Goal: Task Accomplishment & Management: Manage account settings

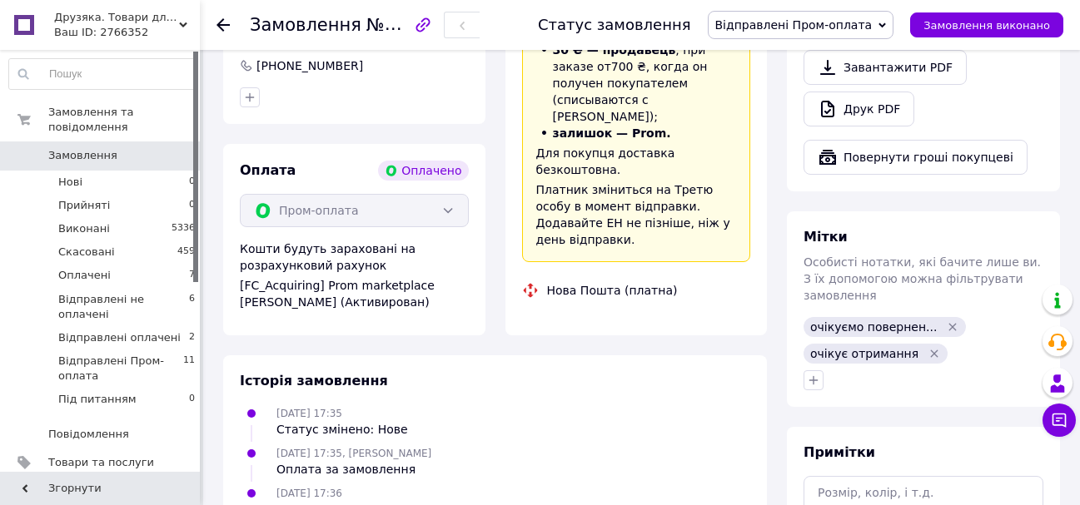
scroll to position [163, 0]
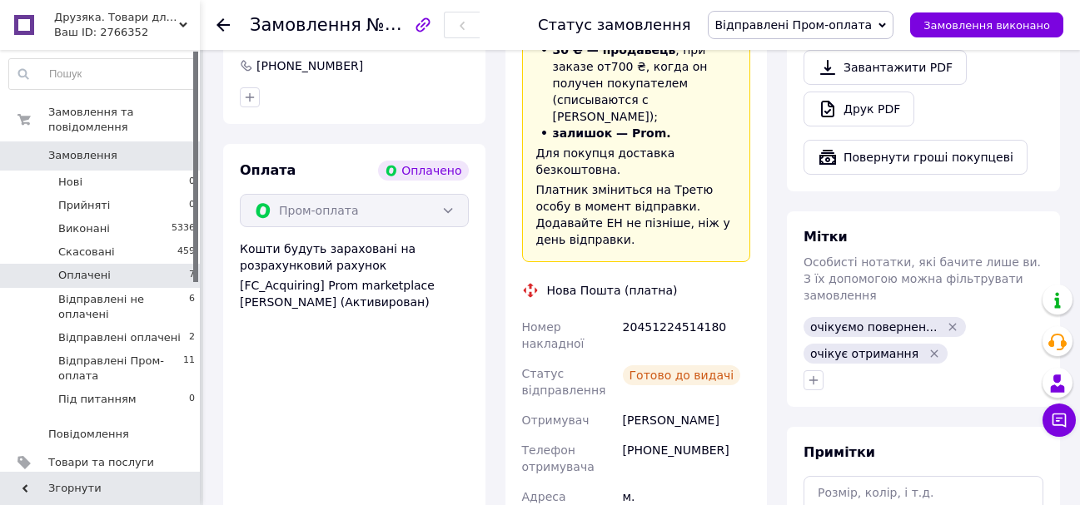
click at [91, 268] on span "Оплачені" at bounding box center [84, 275] width 52 height 15
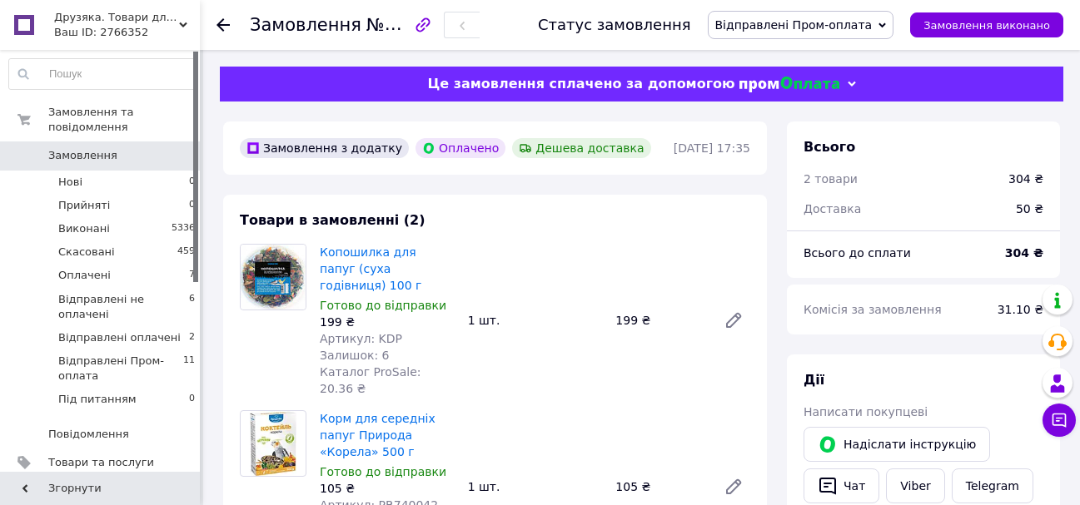
scroll to position [163, 0]
click at [91, 268] on span "Оплачені" at bounding box center [84, 275] width 52 height 15
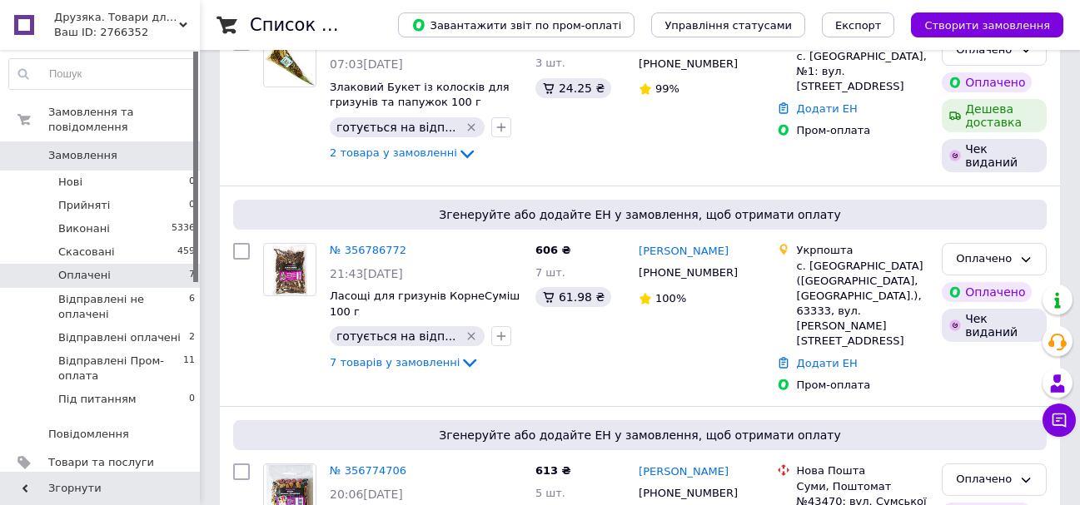
scroll to position [1139, 0]
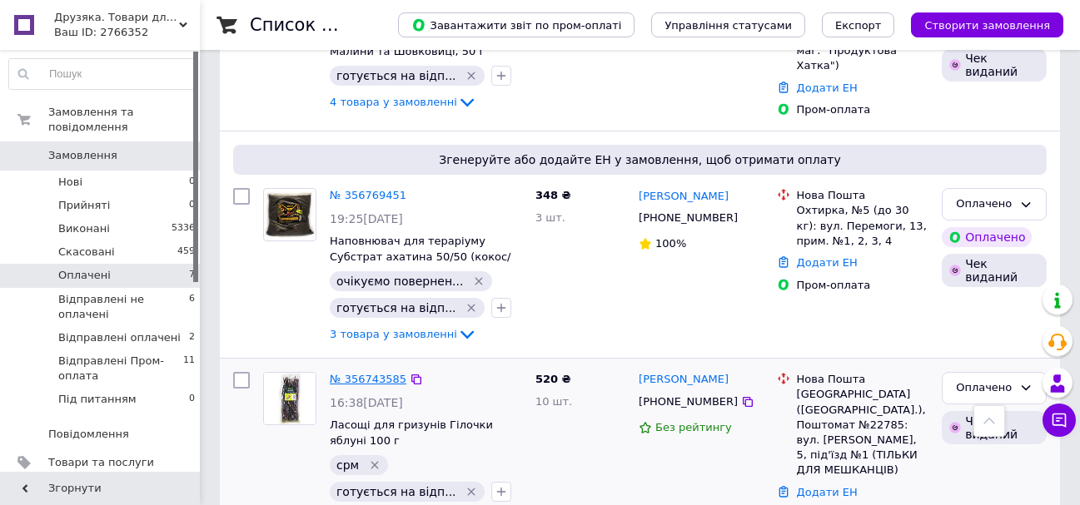
click at [368, 373] on link "№ 356743585" at bounding box center [368, 379] width 77 height 12
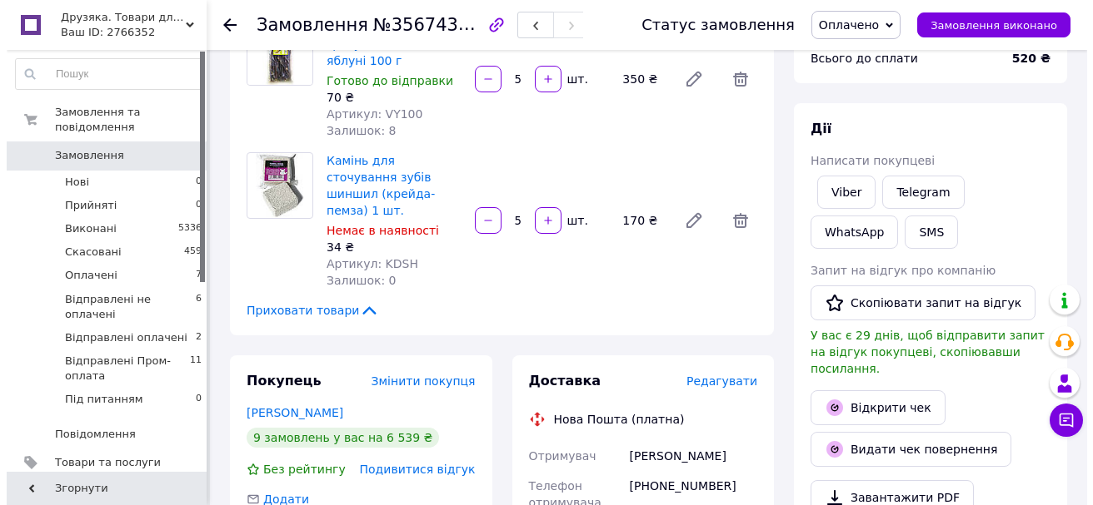
scroll to position [168, 0]
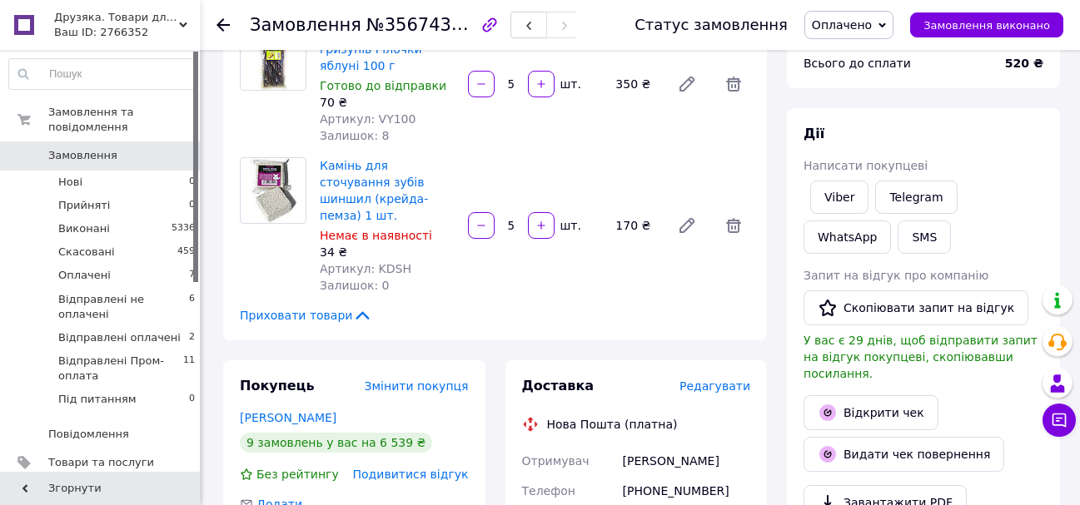
click at [732, 380] on span "Редагувати" at bounding box center [714, 386] width 71 height 13
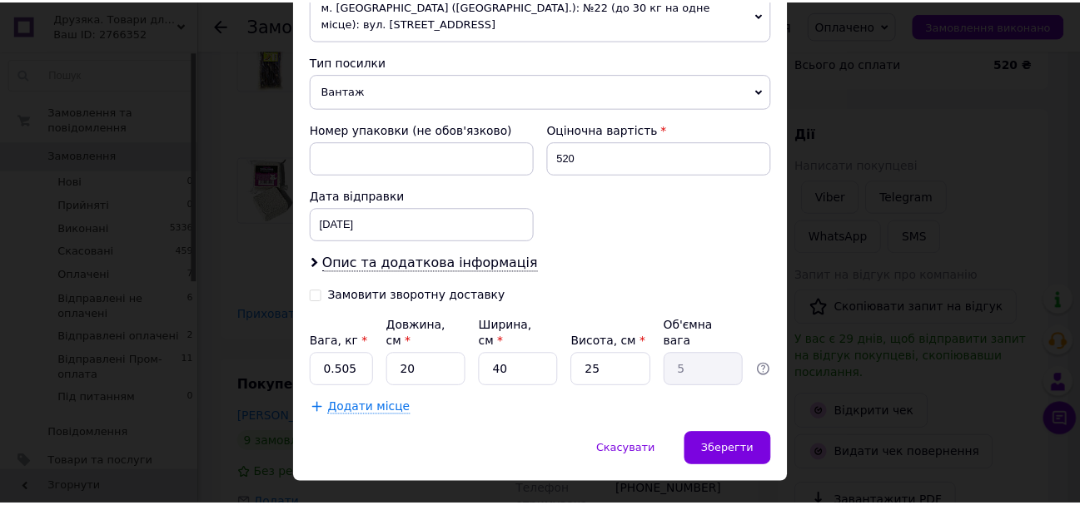
scroll to position [649, 0]
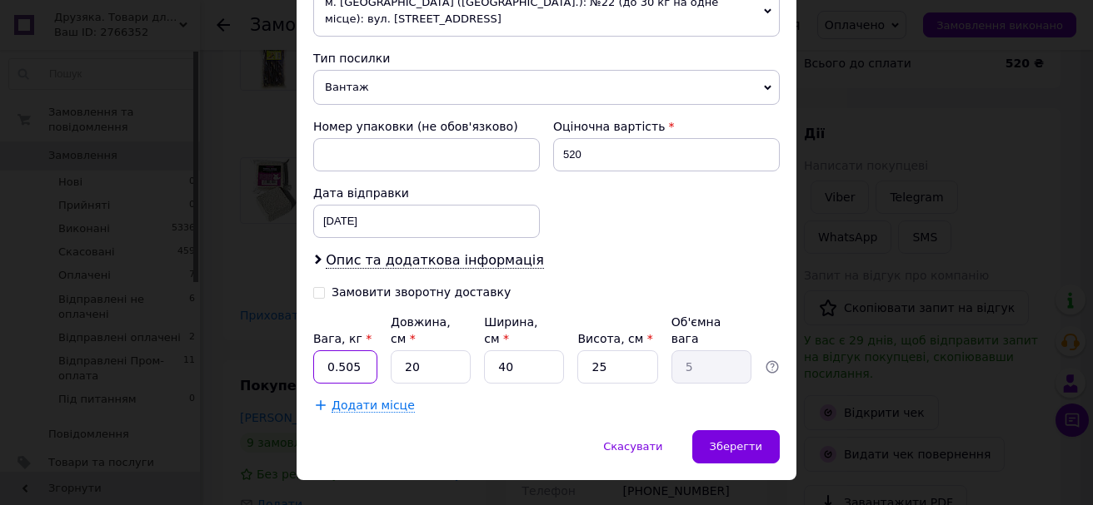
click at [359, 351] on input "0.505" at bounding box center [345, 367] width 64 height 33
type input "0.8"
type input "2"
type input "0.25"
type input "28"
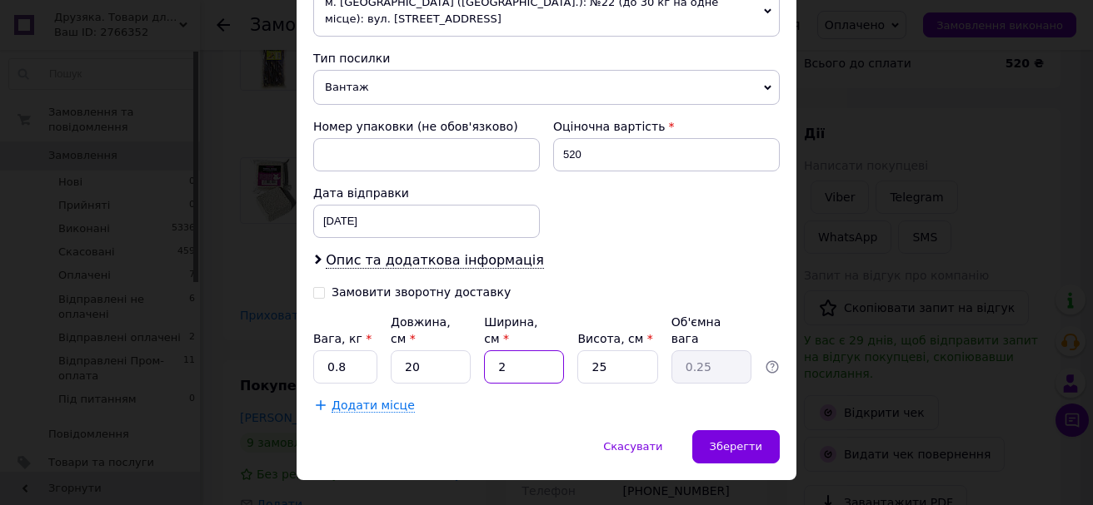
type input "3.5"
type input "28"
type input "1"
type input "0.14"
type input "11"
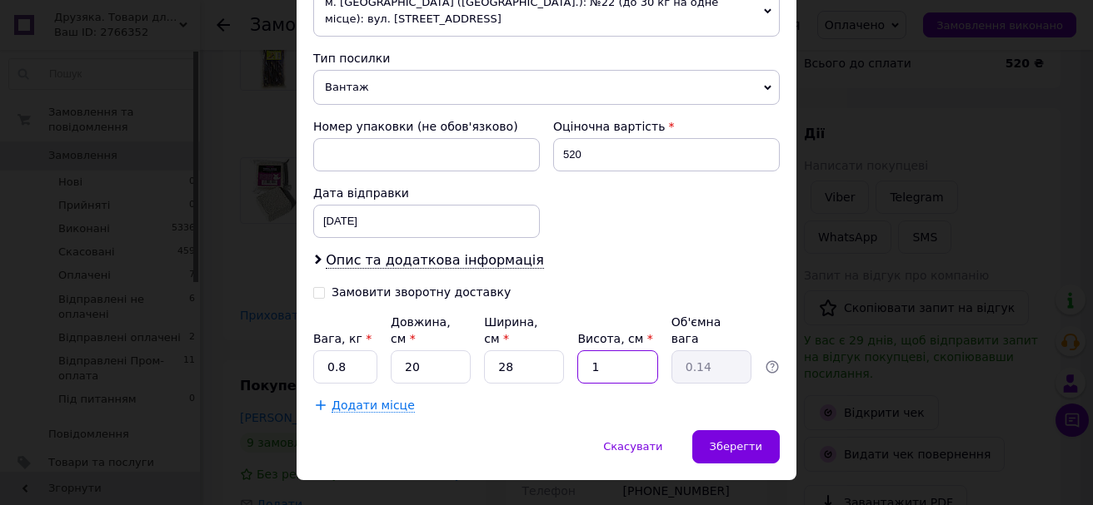
type input "1.54"
type input "11"
click at [729, 441] on span "Зберегти" at bounding box center [735, 447] width 52 height 12
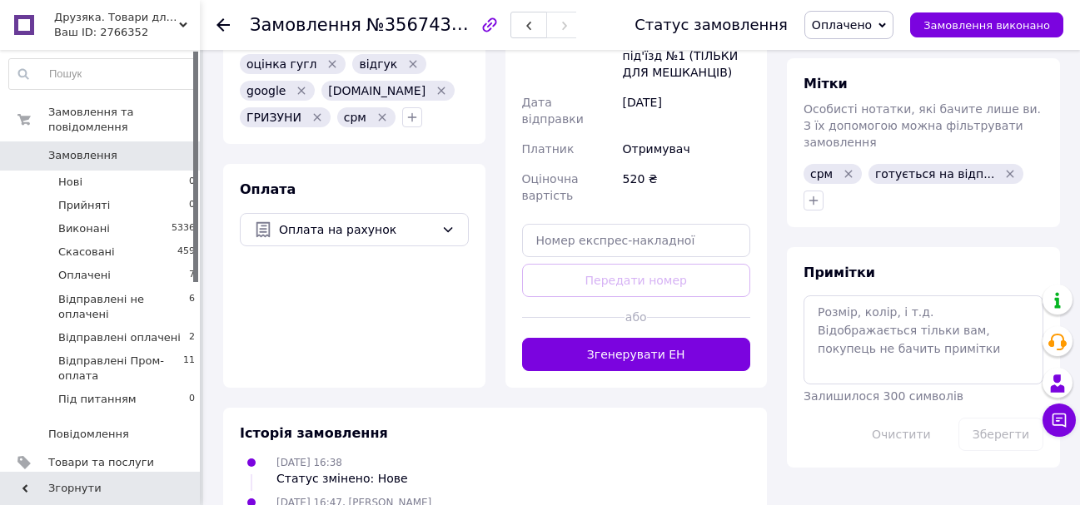
scroll to position [751, 0]
click at [643, 337] on button "Згенерувати ЕН" at bounding box center [636, 353] width 229 height 33
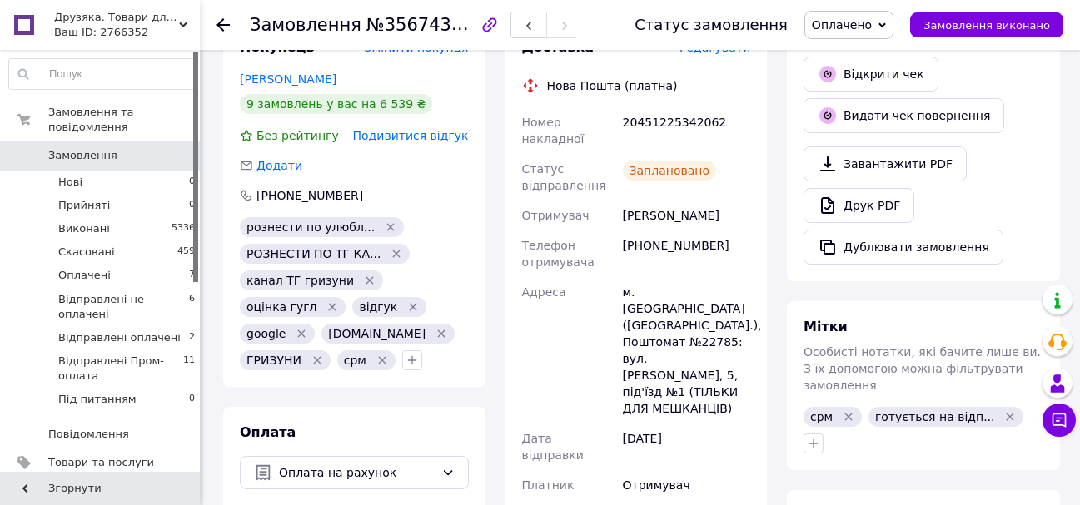
scroll to position [501, 0]
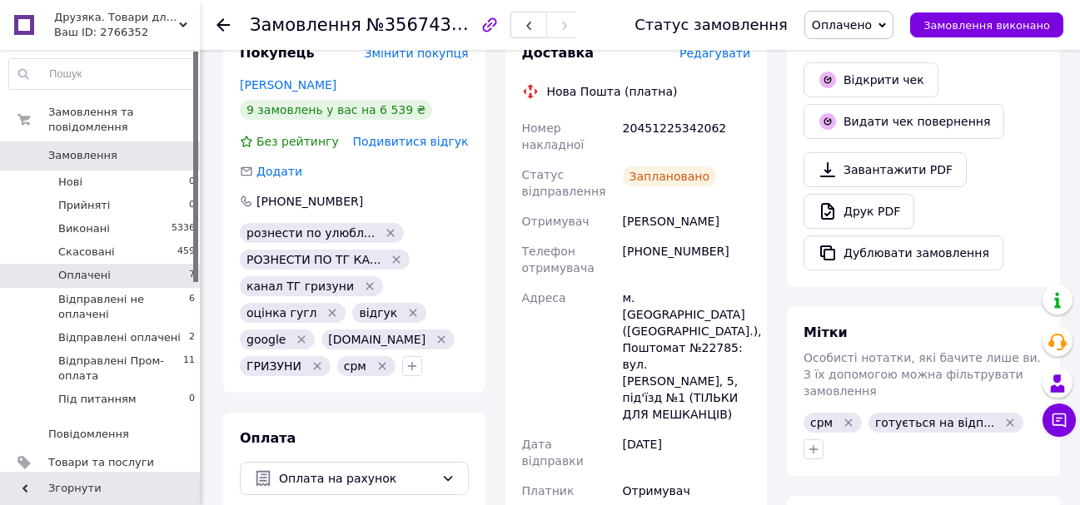
click at [131, 266] on li "Оплачені 7" at bounding box center [102, 275] width 205 height 23
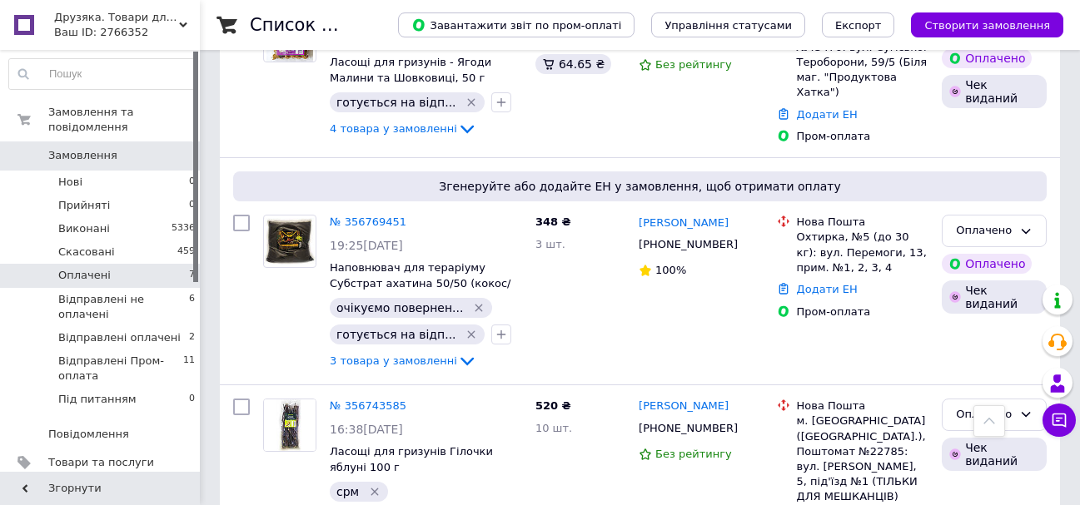
scroll to position [1141, 0]
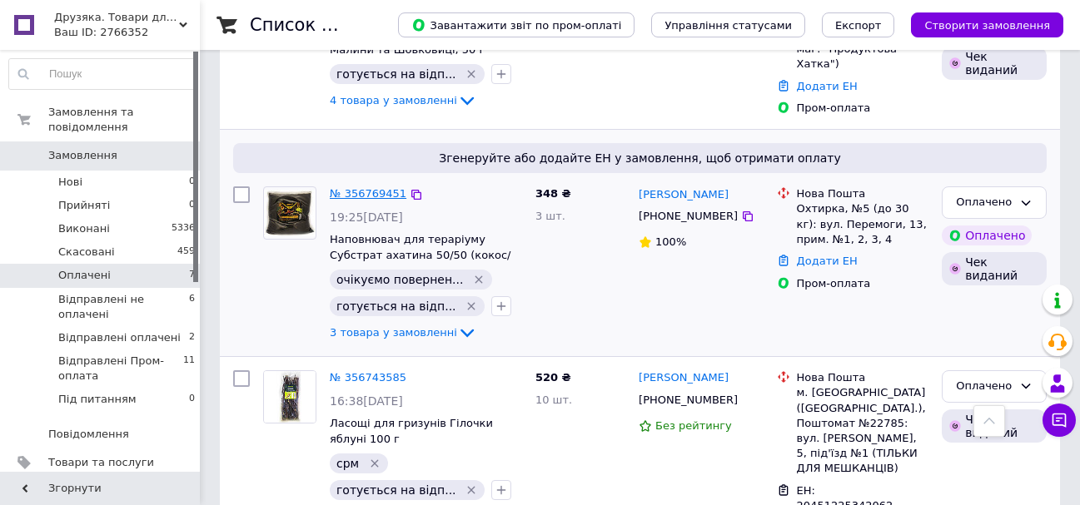
click at [381, 187] on link "№ 356769451" at bounding box center [368, 193] width 77 height 12
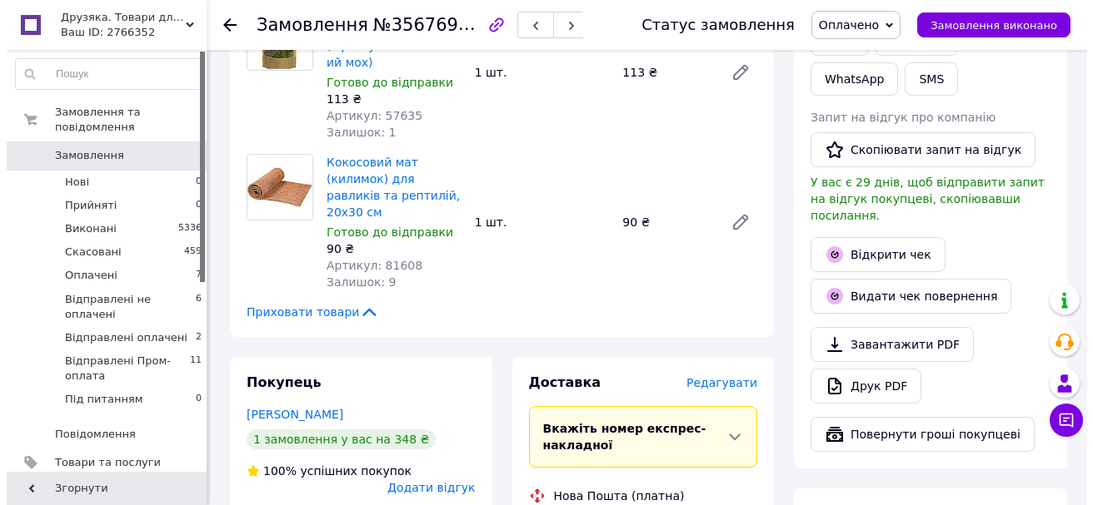
scroll to position [416, 0]
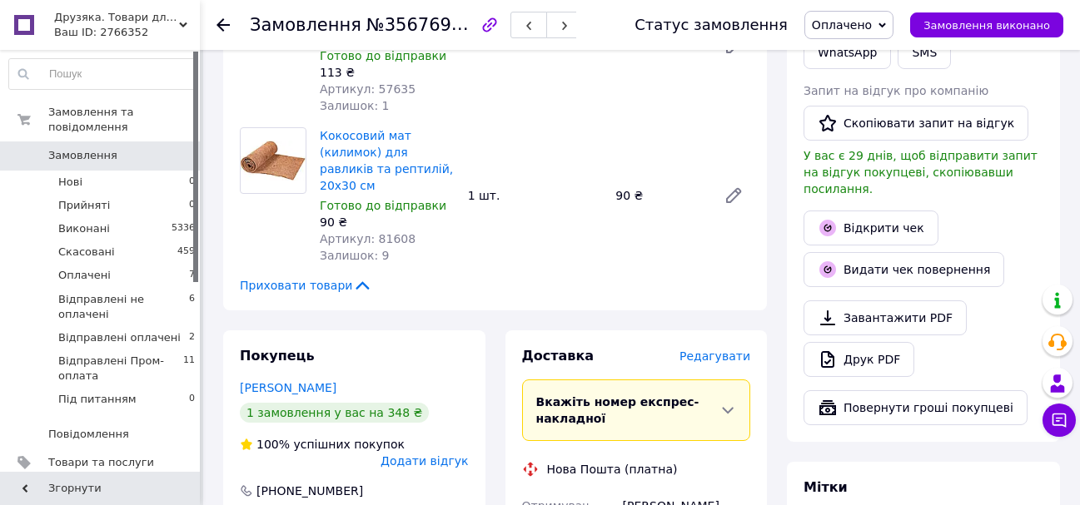
click at [700, 350] on span "Редагувати" at bounding box center [714, 356] width 71 height 13
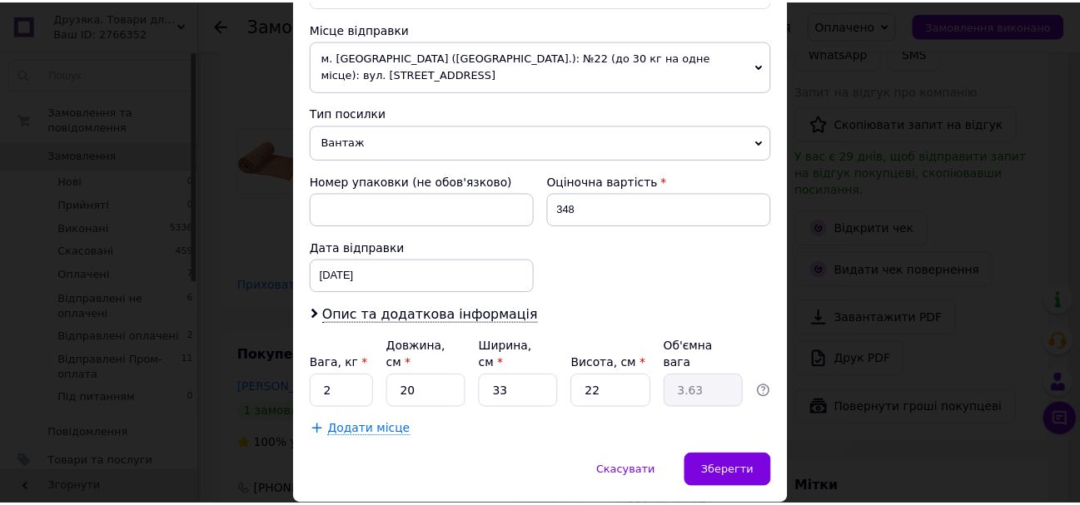
scroll to position [583, 0]
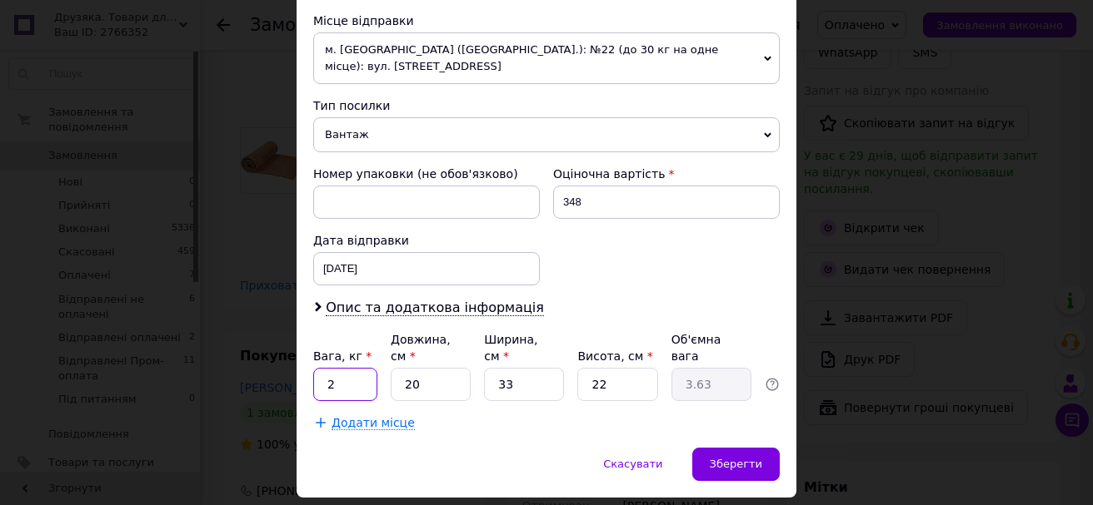
click at [365, 368] on input "2" at bounding box center [345, 384] width 64 height 33
type input "2"
type input "0.36"
type input "24"
type input "4.36"
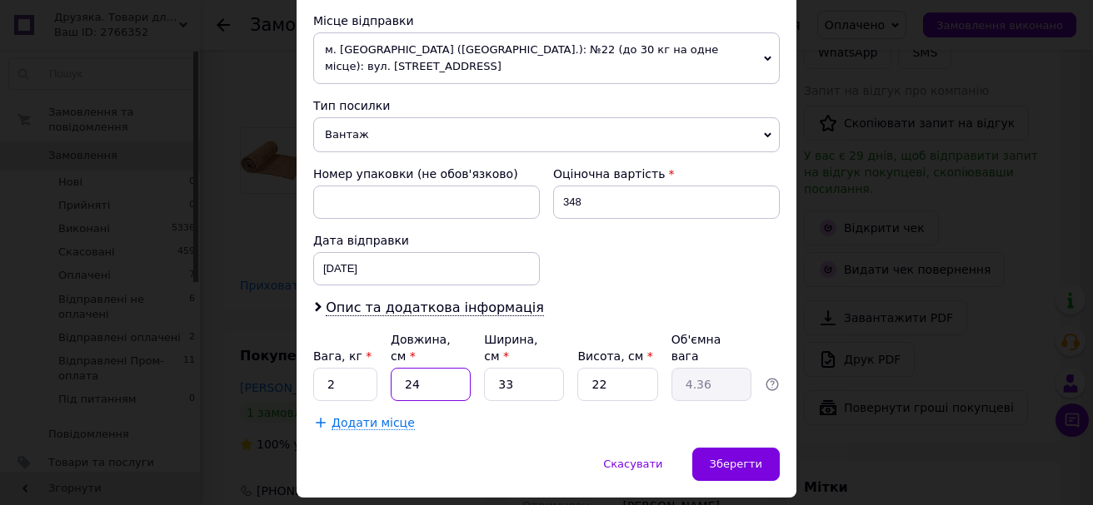
type input "24"
type input "1"
type input "0.2"
type input "13"
type input "2.57"
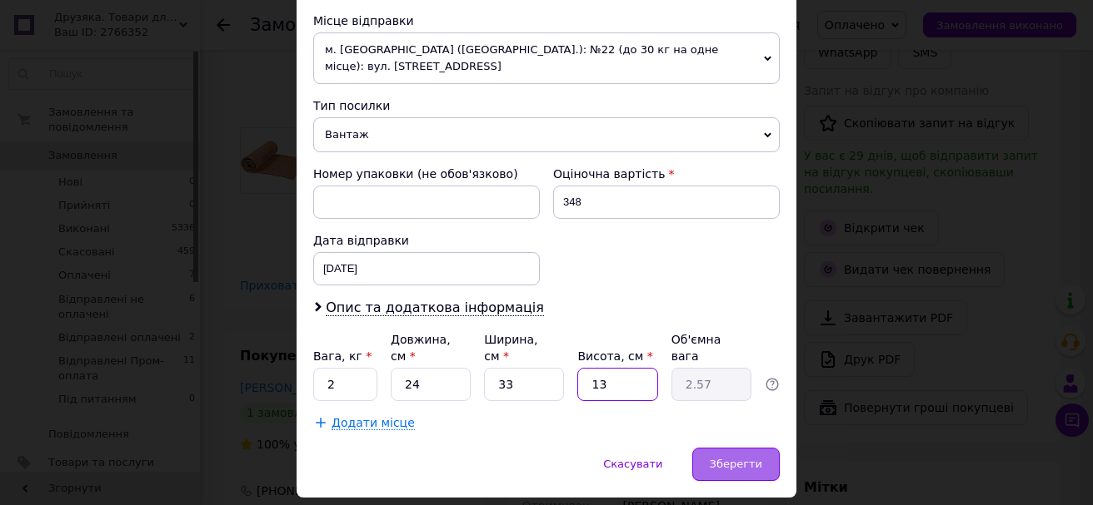
type input "13"
click at [704, 448] on div "Зберегти" at bounding box center [735, 464] width 87 height 33
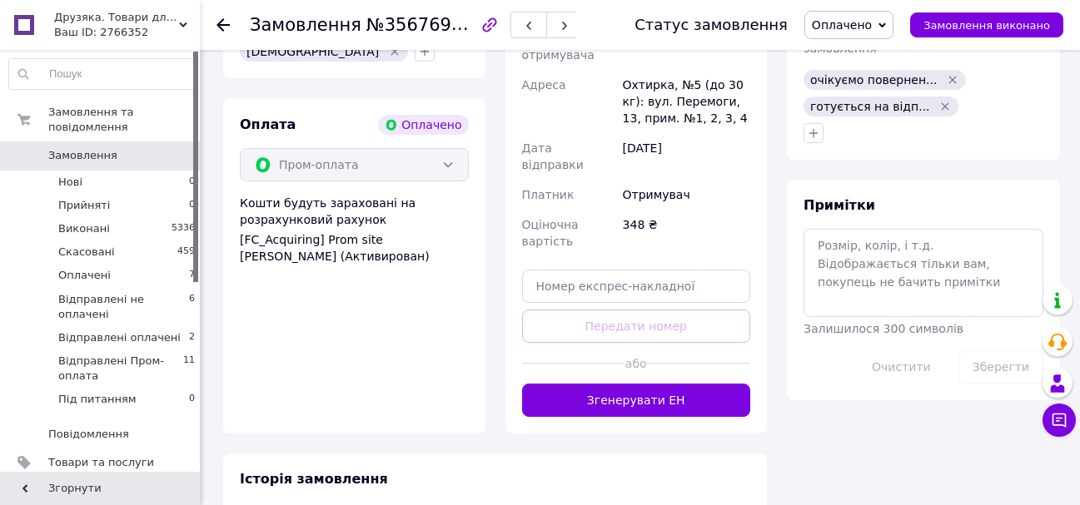
scroll to position [916, 0]
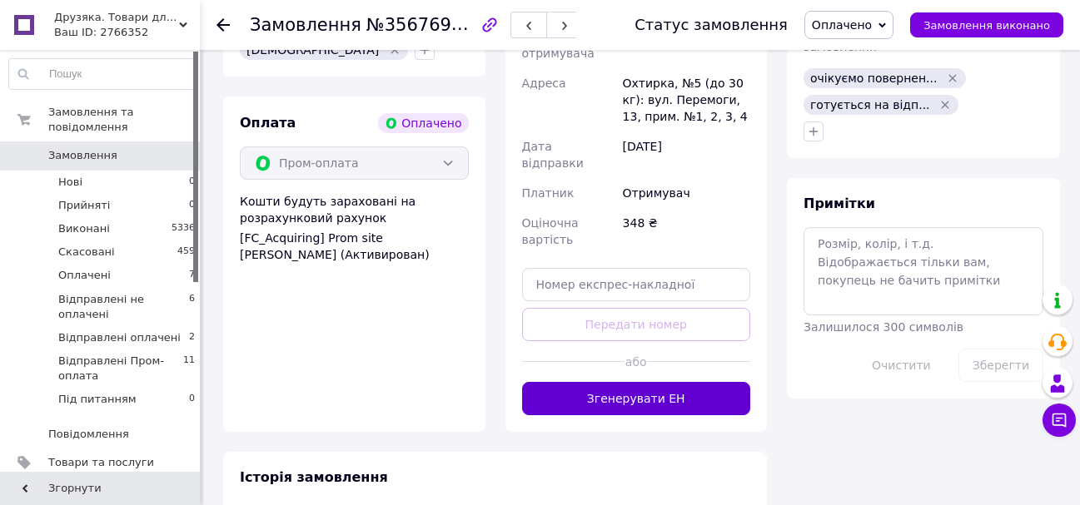
click at [640, 382] on button "Згенерувати ЕН" at bounding box center [636, 398] width 229 height 33
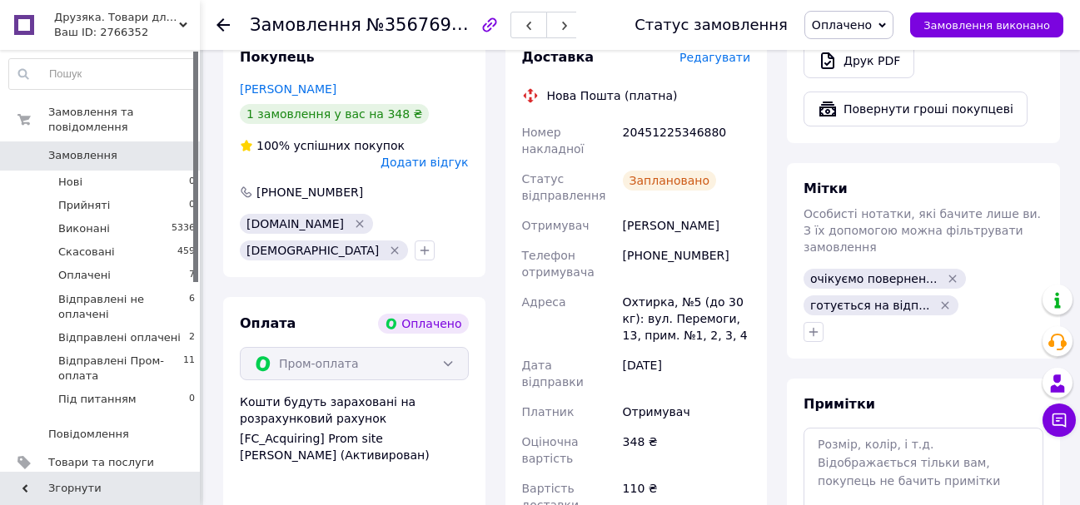
scroll to position [666, 0]
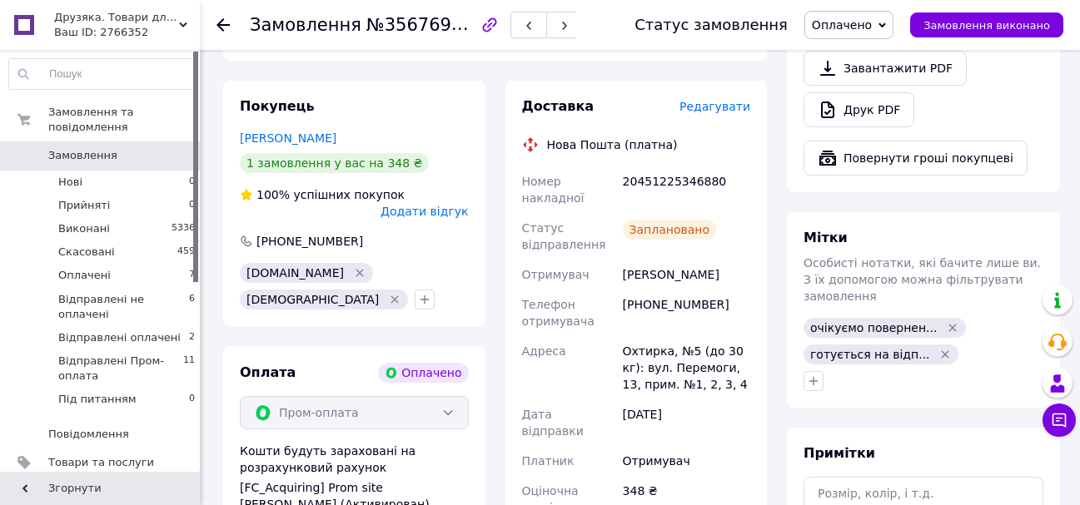
click at [222, 22] on icon at bounding box center [223, 24] width 13 height 13
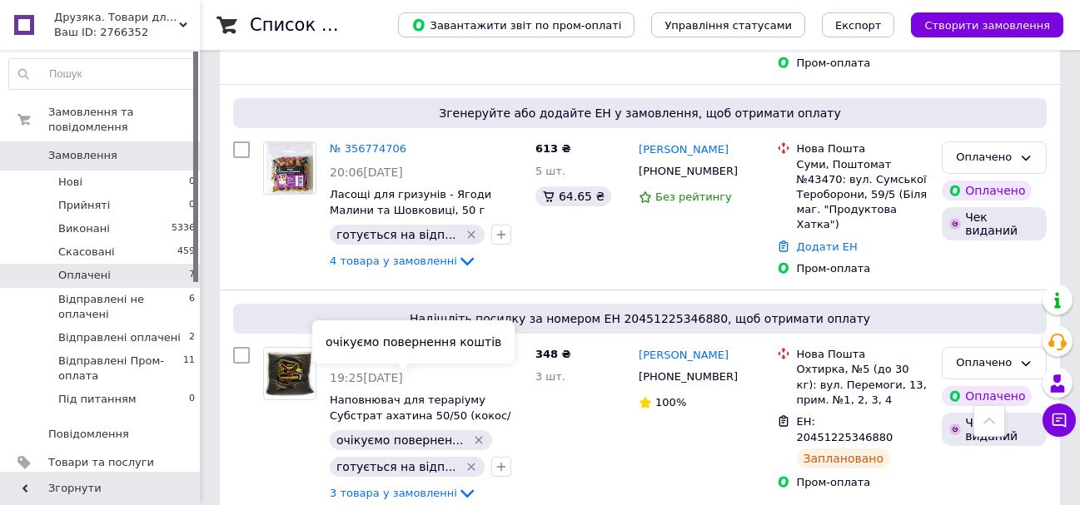
scroll to position [974, 0]
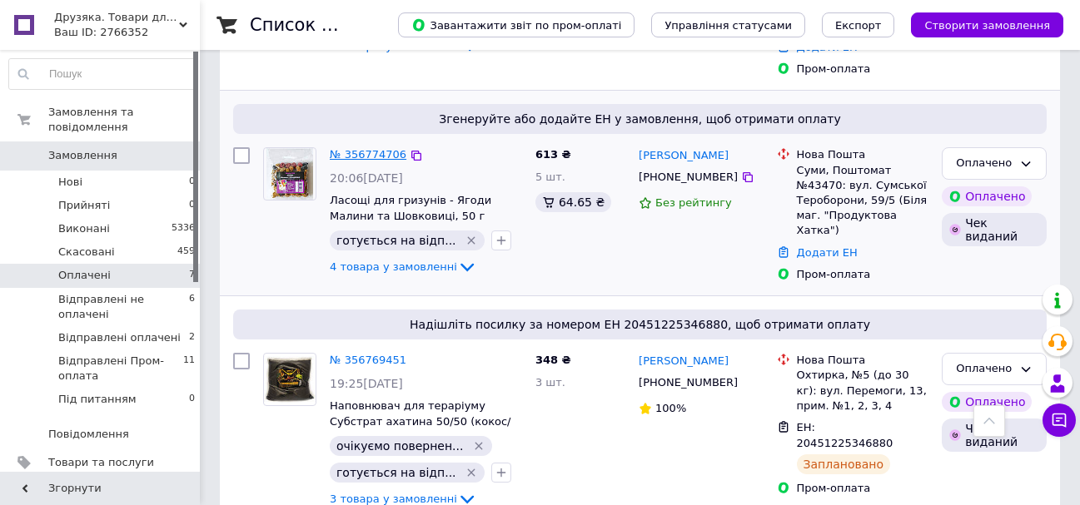
click at [364, 148] on link "№ 356774706" at bounding box center [368, 154] width 77 height 12
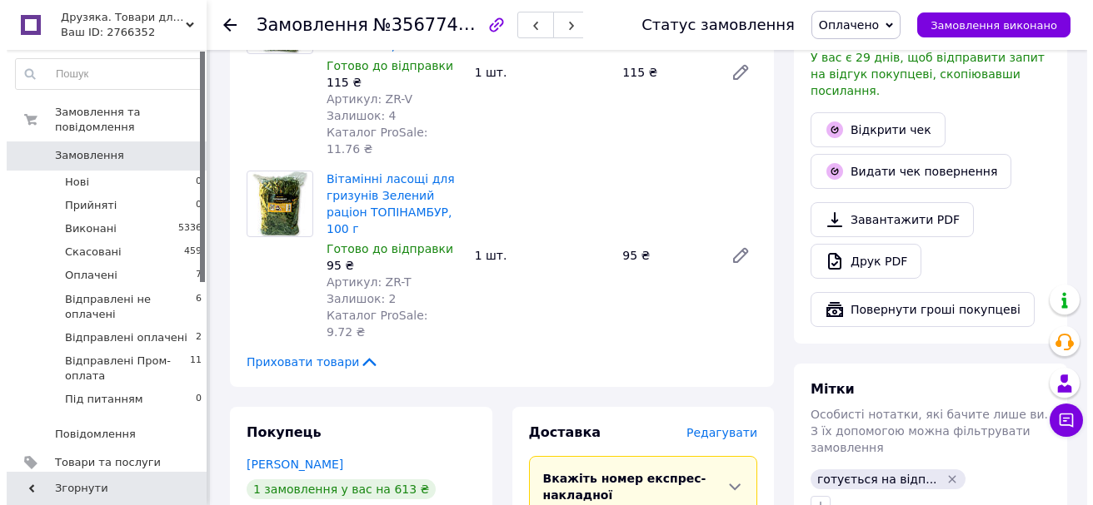
scroll to position [603, 0]
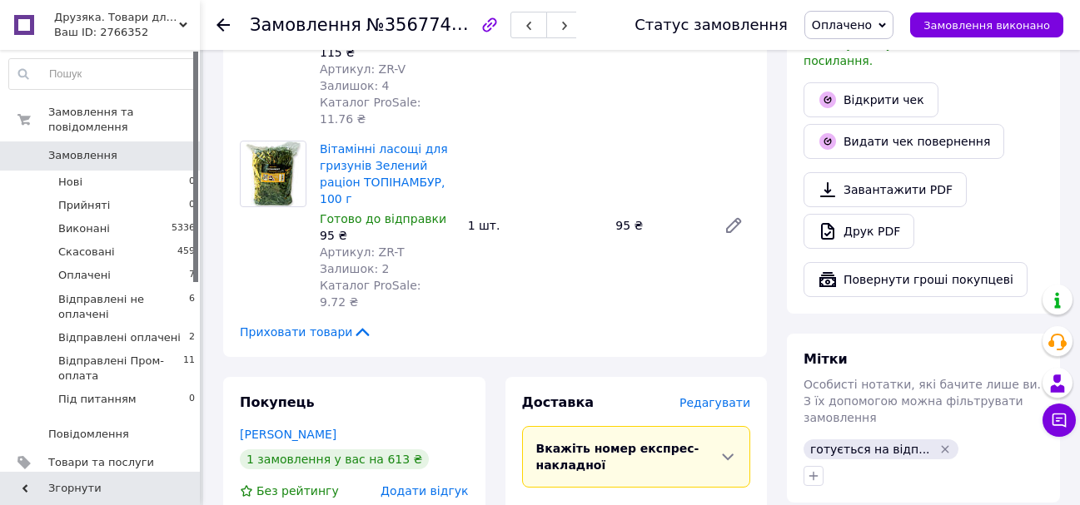
click at [713, 396] on span "Редагувати" at bounding box center [714, 402] width 71 height 13
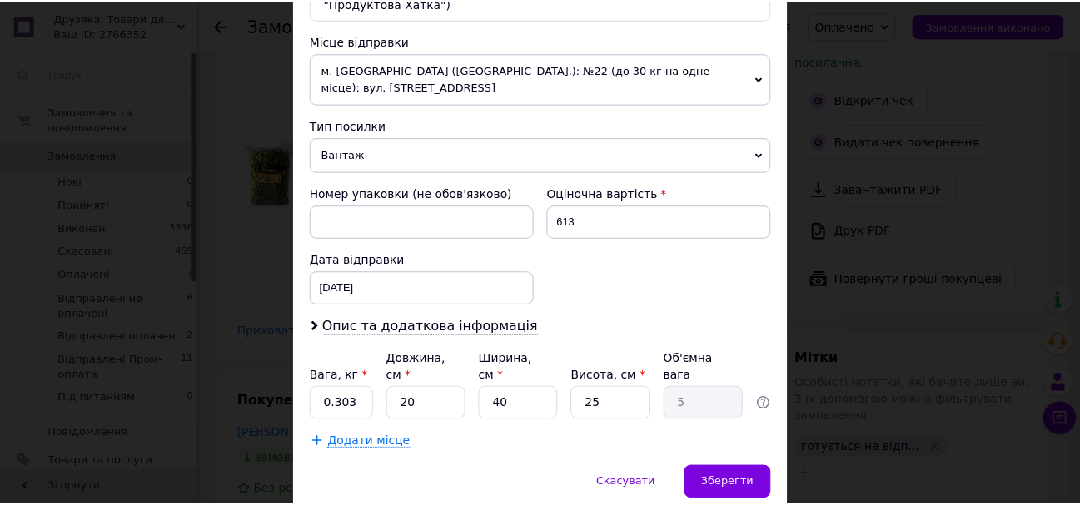
scroll to position [583, 0]
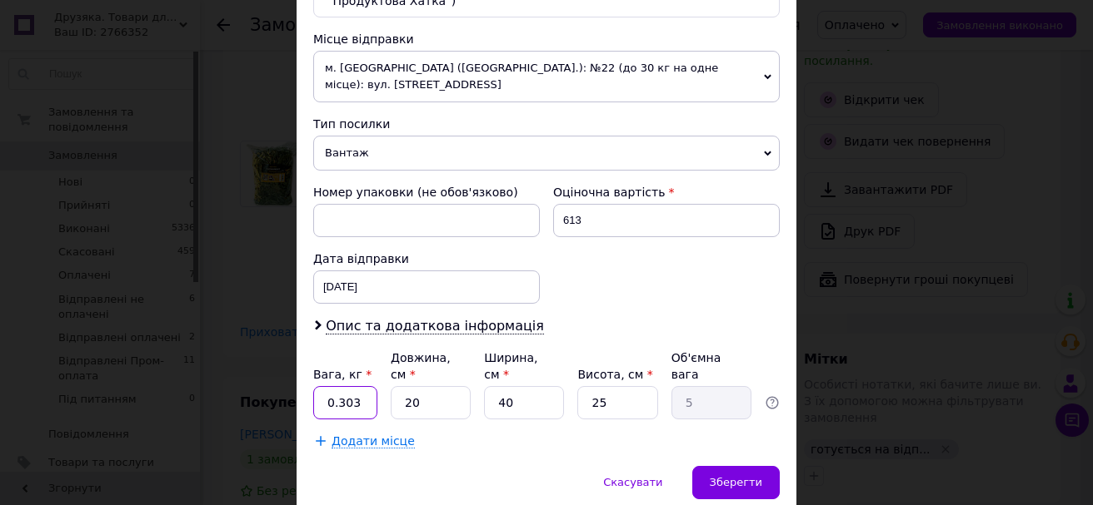
drag, startPoint x: 361, startPoint y: 368, endPoint x: 321, endPoint y: 372, distance: 40.2
click at [321, 386] on input "0.303" at bounding box center [345, 402] width 64 height 33
type input "22"
type input "2"
type input "0.5"
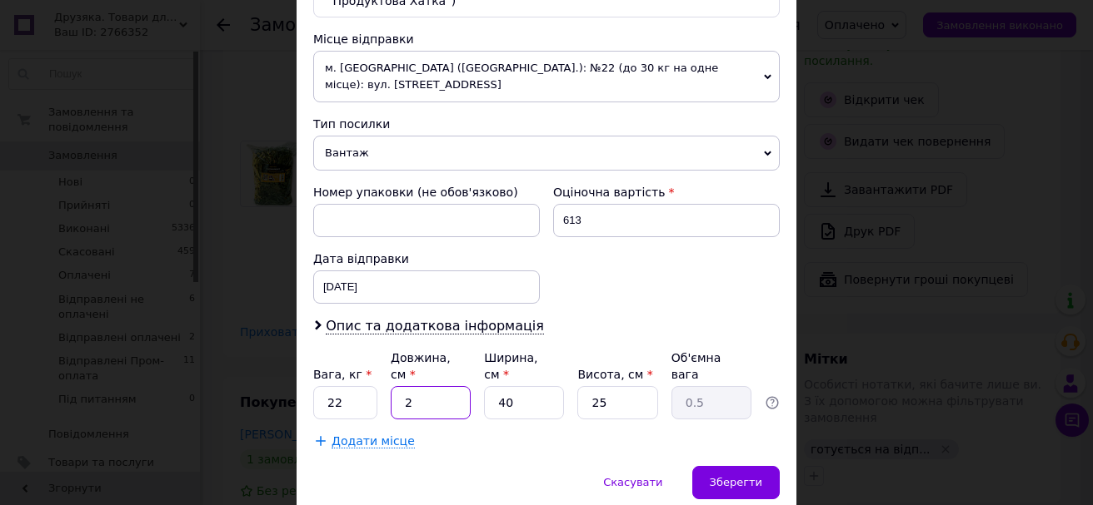
type input "28"
type input "7"
type input "28"
type input "3"
type input "0.53"
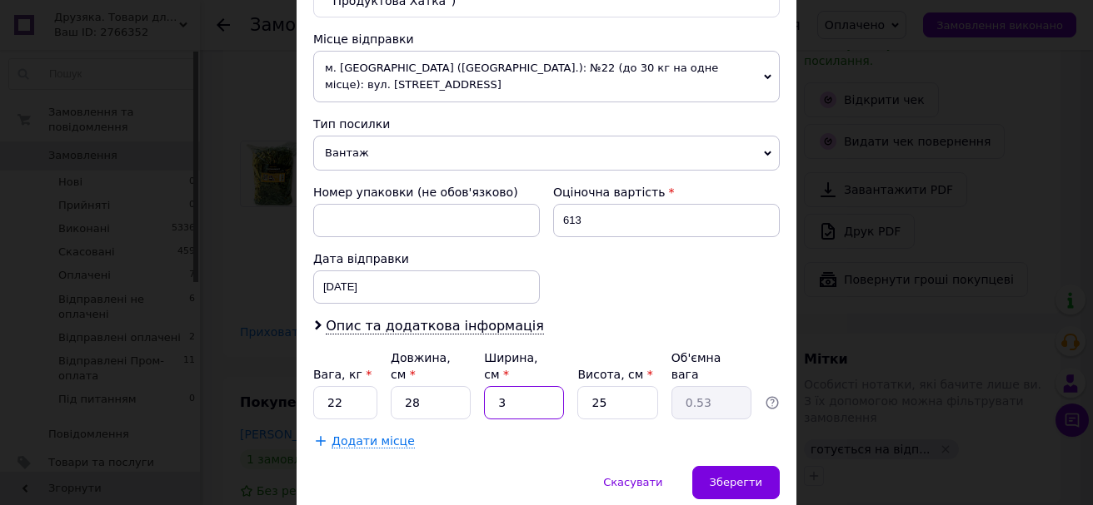
type input "30"
type input "5.25"
type input "30"
type input "1"
type input "0.21"
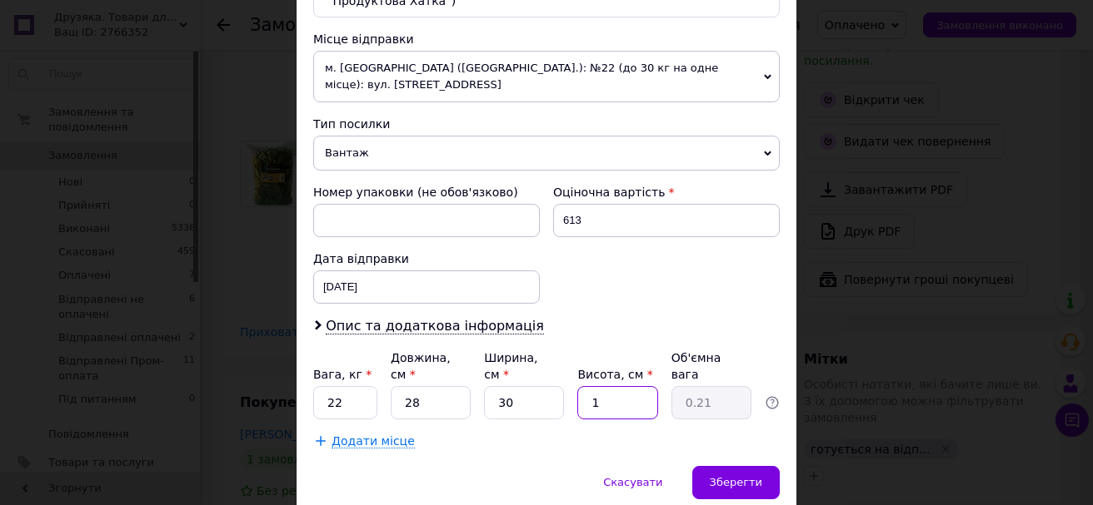
type input "16"
type input "3.36"
type input "16"
click at [764, 466] on div "Зберегти" at bounding box center [735, 482] width 87 height 33
click at [765, 466] on div "Зберегти" at bounding box center [735, 482] width 87 height 33
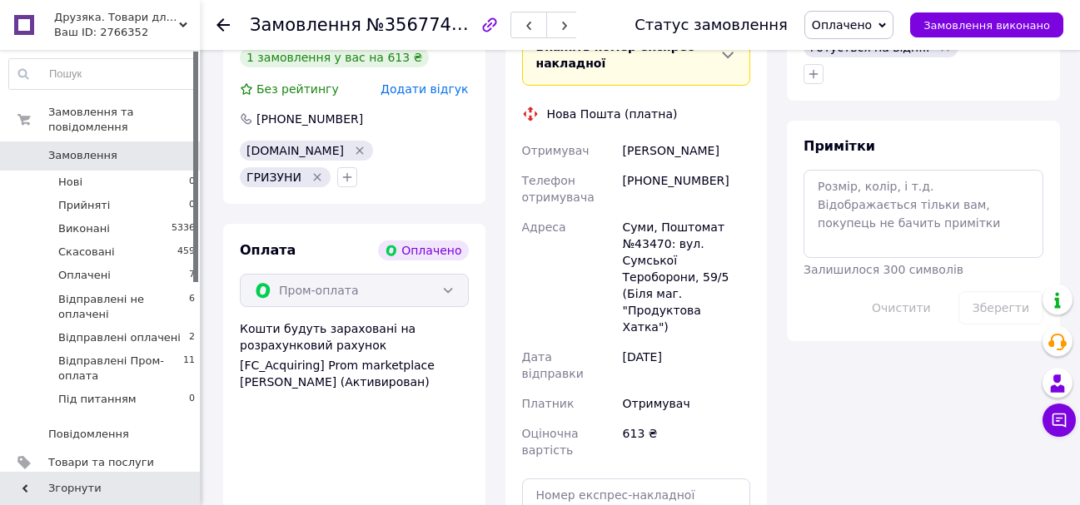
scroll to position [1073, 0]
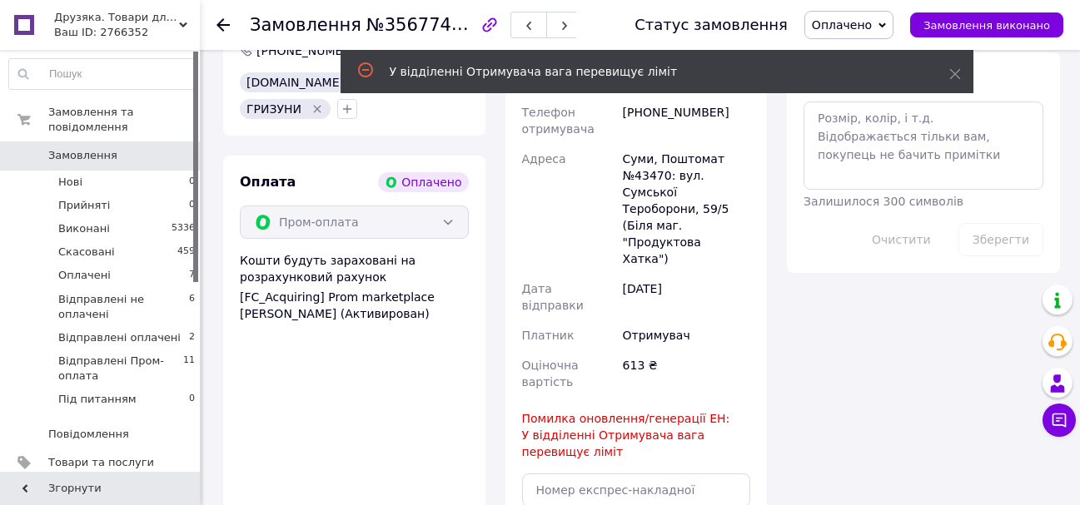
click at [749, 411] on div "Помилка оновлення/генерації ЕН: У відділенні Отримувача вага перевищує ліміт" at bounding box center [636, 436] width 229 height 50
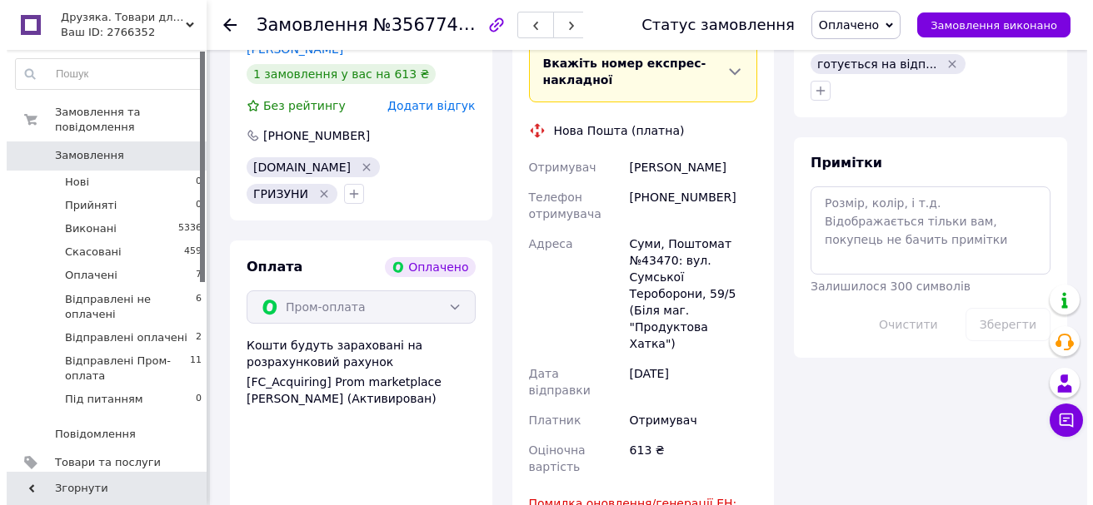
scroll to position [824, 0]
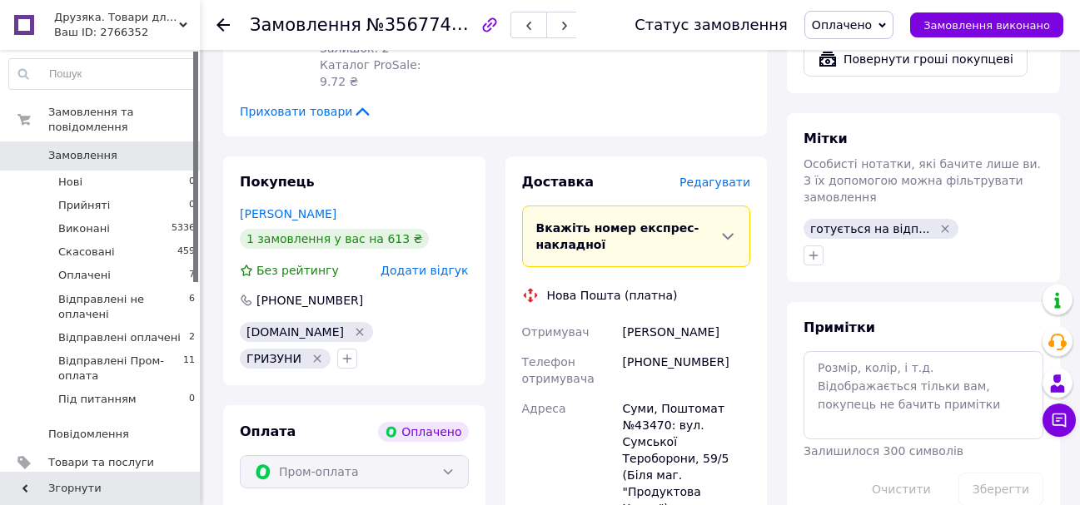
click at [718, 176] on span "Редагувати" at bounding box center [714, 182] width 71 height 13
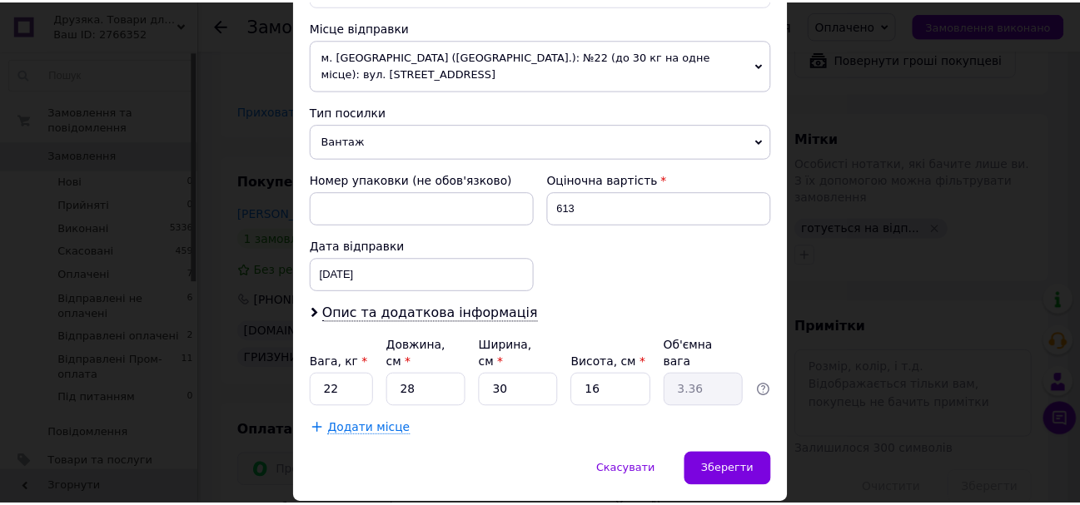
scroll to position [619, 0]
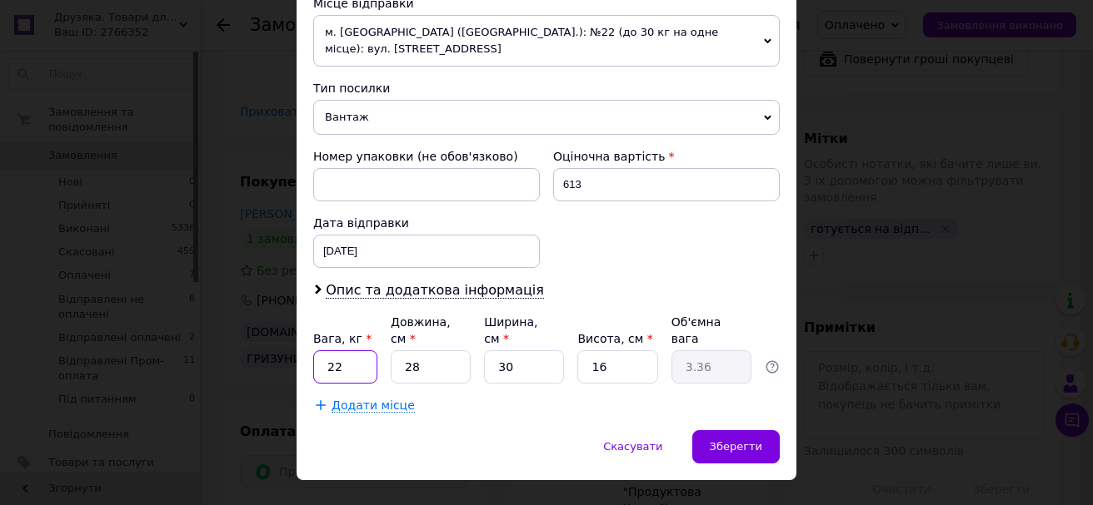
click at [327, 351] on input "22" at bounding box center [345, 367] width 64 height 33
click at [331, 351] on input "22" at bounding box center [345, 367] width 64 height 33
type input "2.2"
click at [755, 431] on div "Зберегти" at bounding box center [735, 447] width 87 height 33
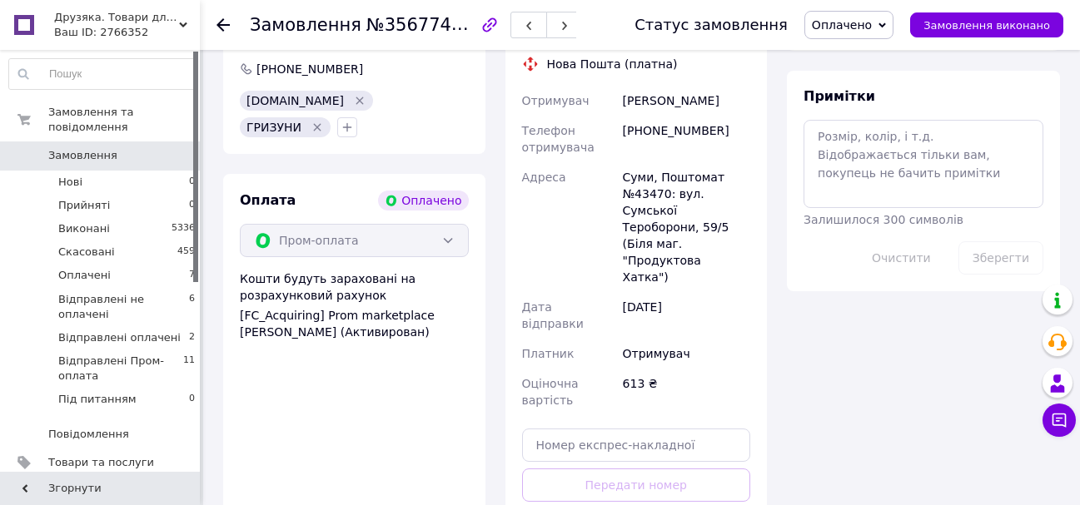
scroll to position [1073, 0]
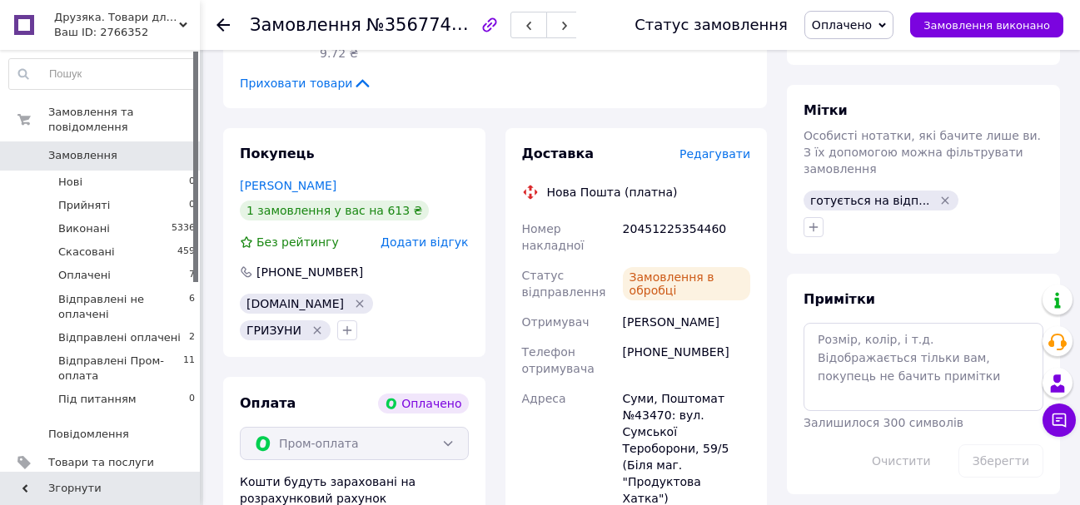
scroll to position [824, 0]
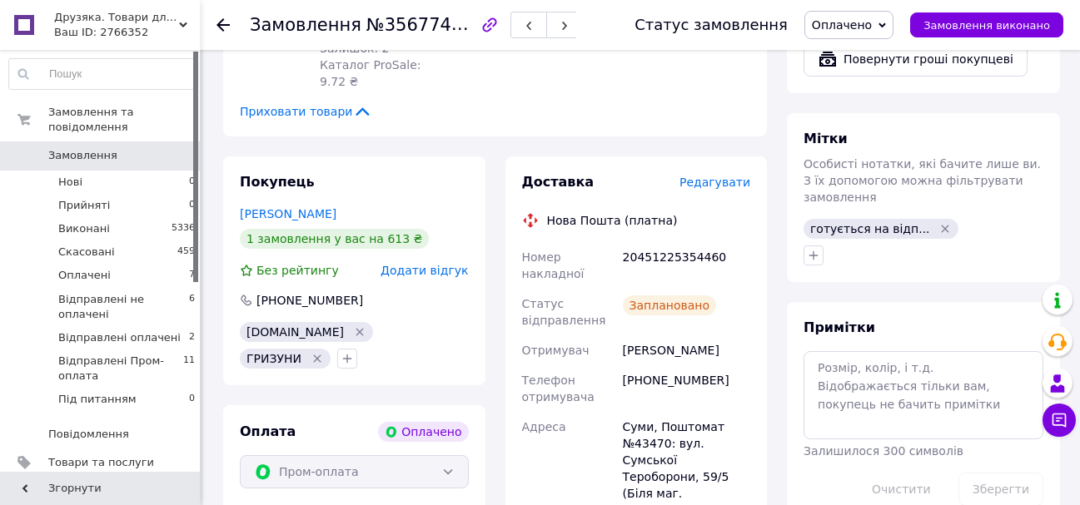
click at [217, 22] on icon at bounding box center [223, 24] width 13 height 13
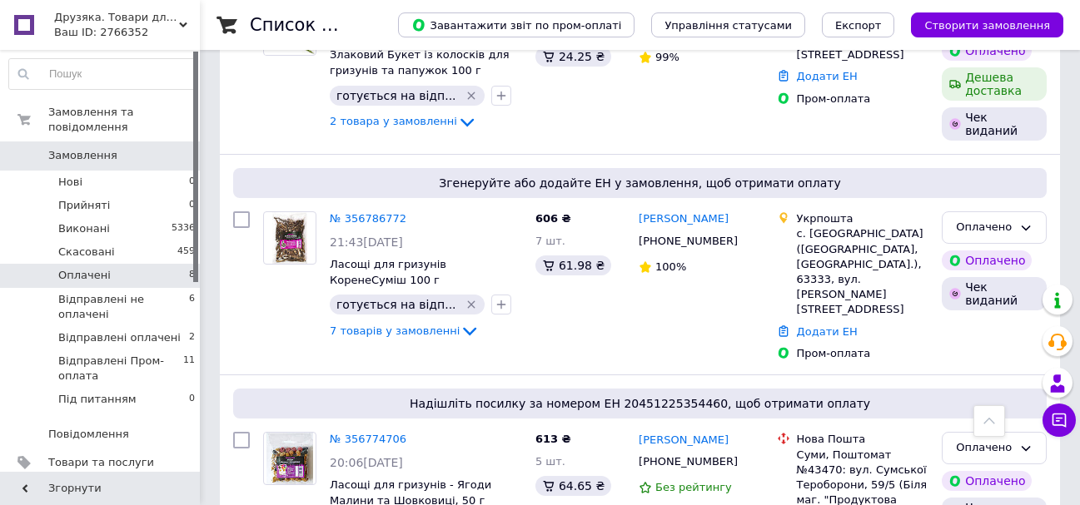
scroll to position [816, 0]
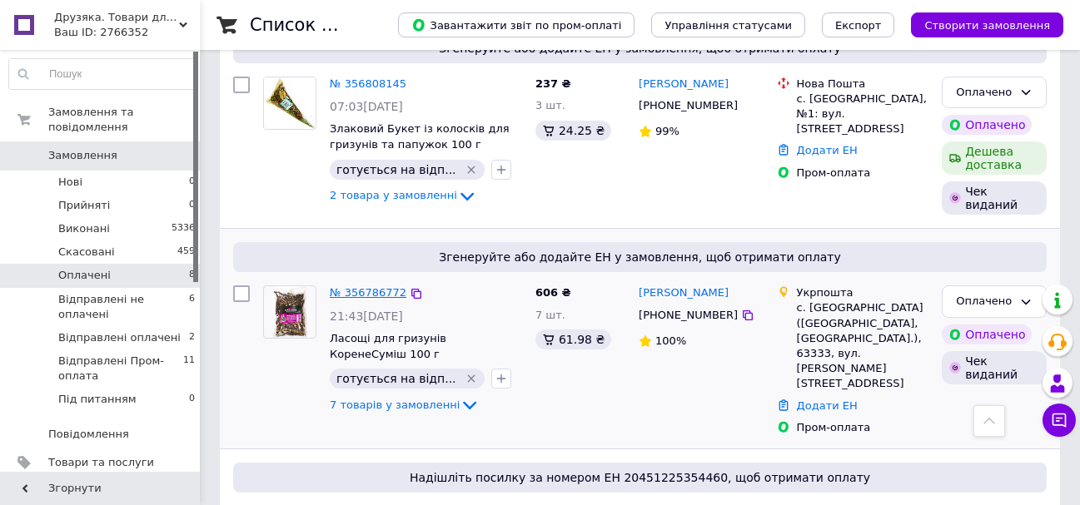
click at [366, 286] on link "№ 356786772" at bounding box center [368, 292] width 77 height 12
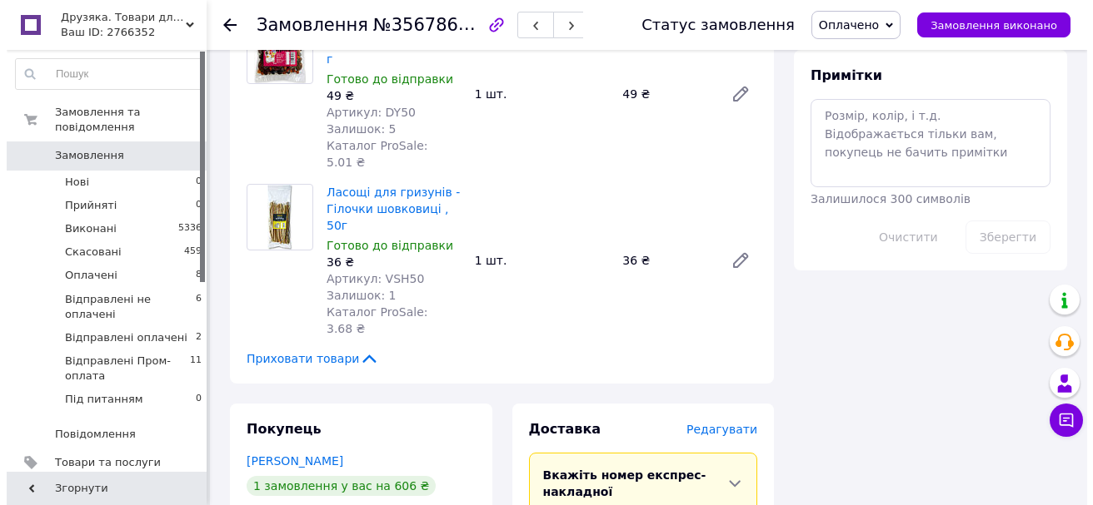
scroll to position [1083, 0]
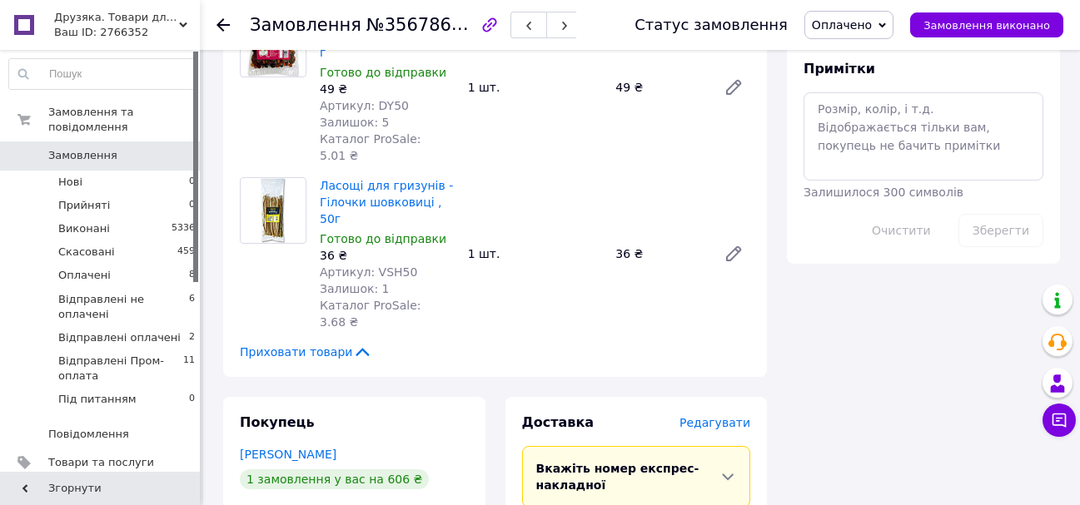
click at [709, 416] on span "Редагувати" at bounding box center [714, 422] width 71 height 13
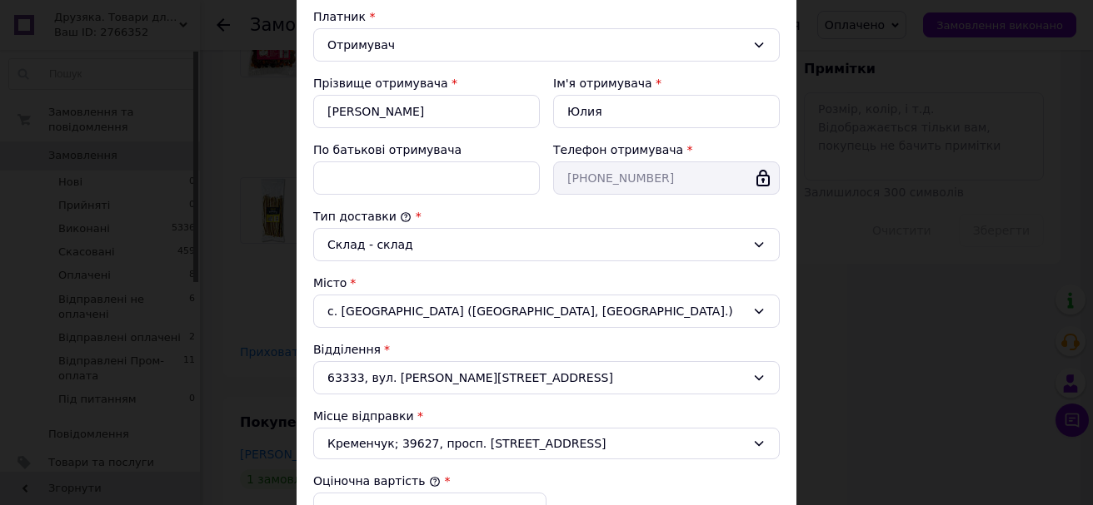
scroll to position [250, 0]
click at [475, 453] on div "Кременчук; 39627, просп. Полтавський, 11" at bounding box center [546, 445] width 466 height 32
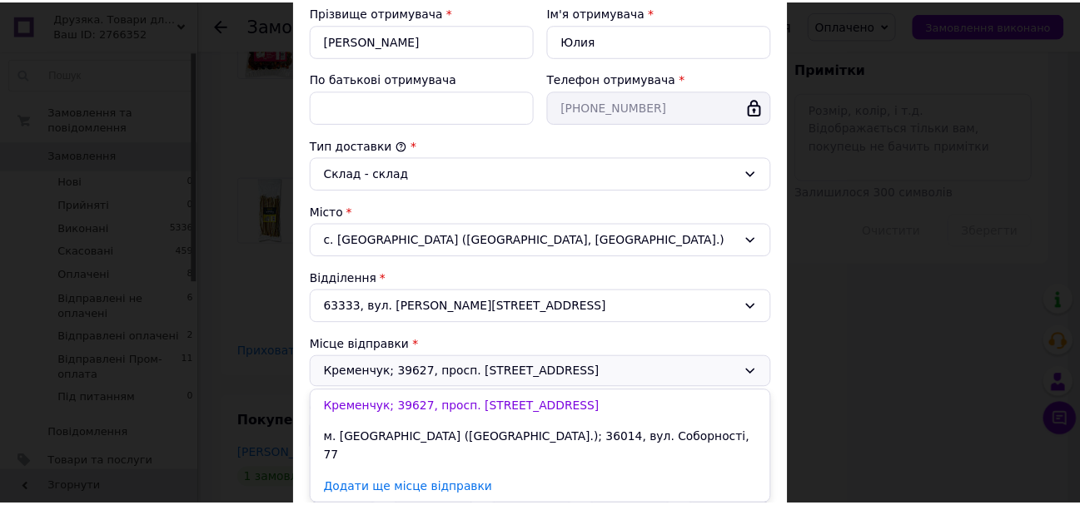
scroll to position [500, 0]
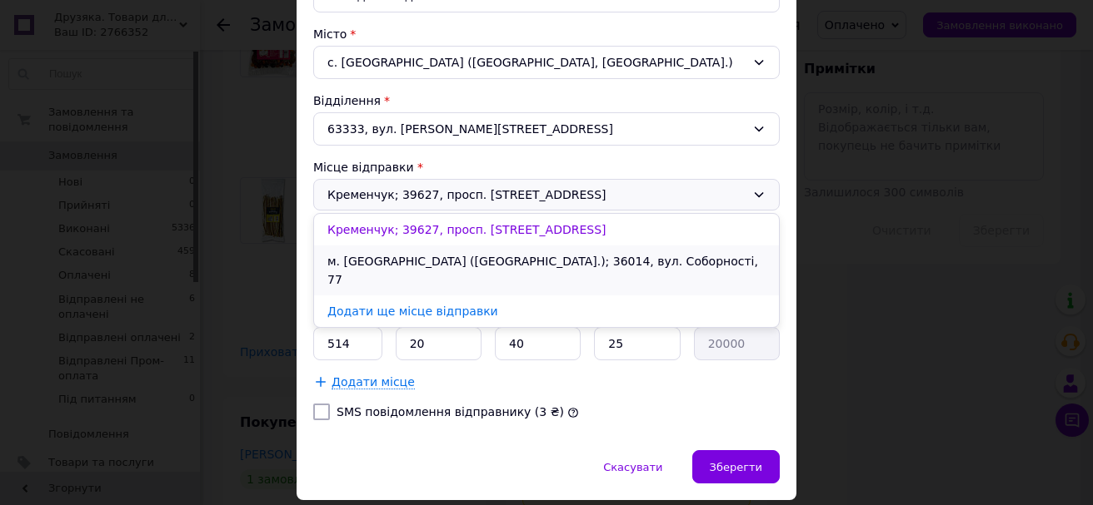
click at [431, 254] on li "м. Полтава (Полтавська обл.); 36014, вул. Соборності, 77" at bounding box center [546, 271] width 465 height 50
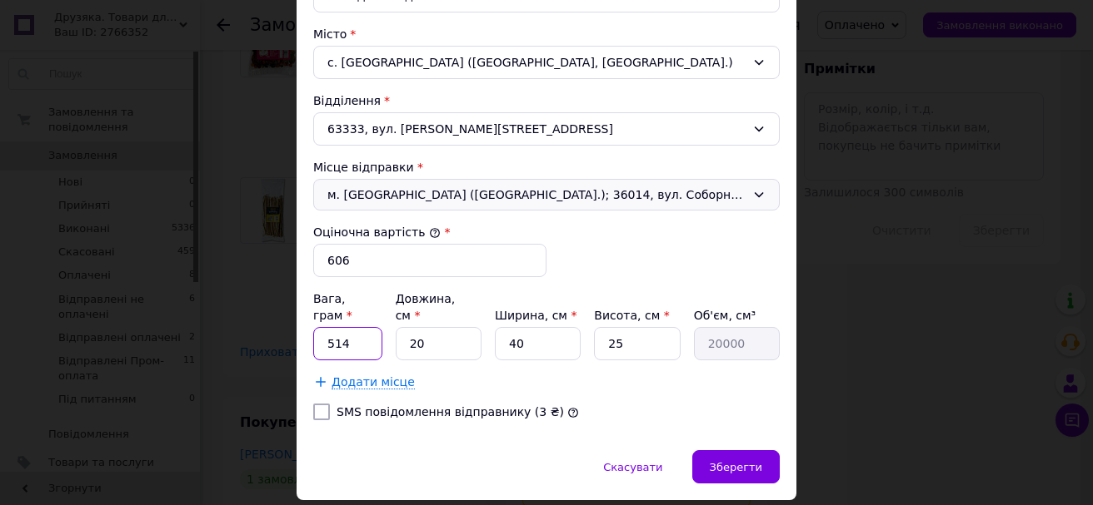
click at [361, 336] on input "514" at bounding box center [347, 343] width 69 height 33
type input "5"
type input "802"
type input "3"
type input "3000"
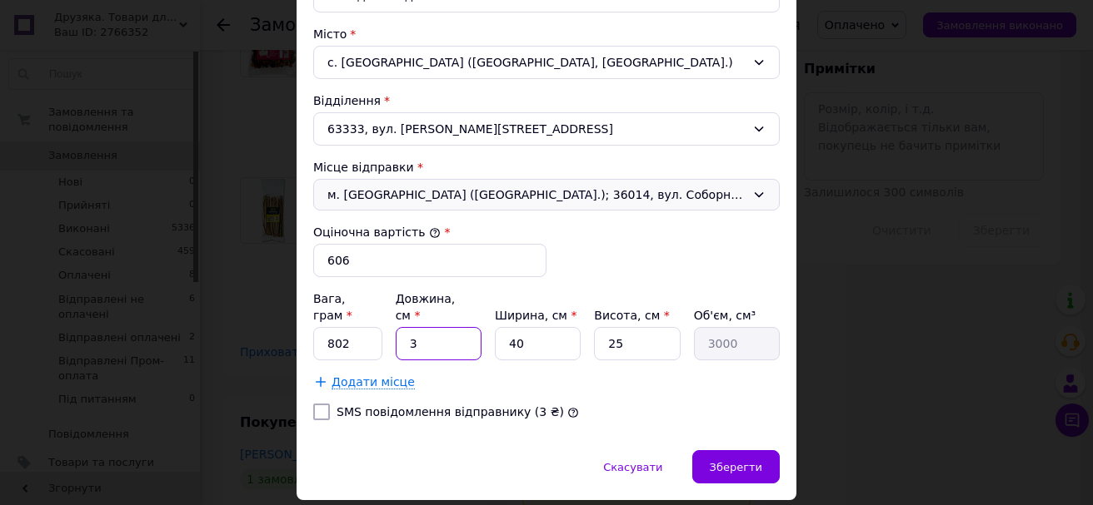
type input "35"
type input "35000"
type input "35"
type input "2"
type input "1750"
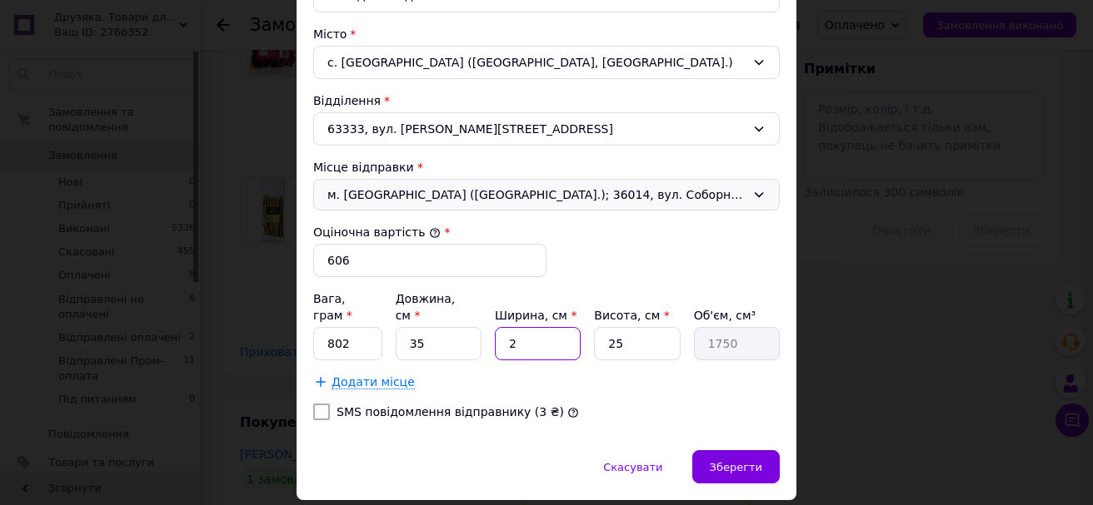
type input "26"
type input "22750"
type input "26"
type input "1"
type input "910"
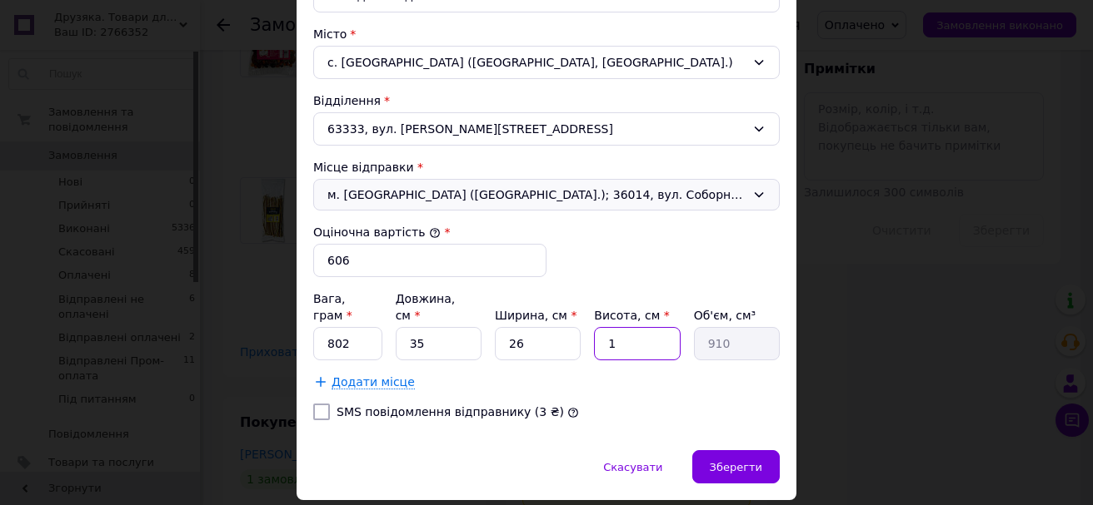
type input "11"
type input "10010"
type input "11"
click at [748, 450] on div "Зберегти" at bounding box center [735, 466] width 87 height 33
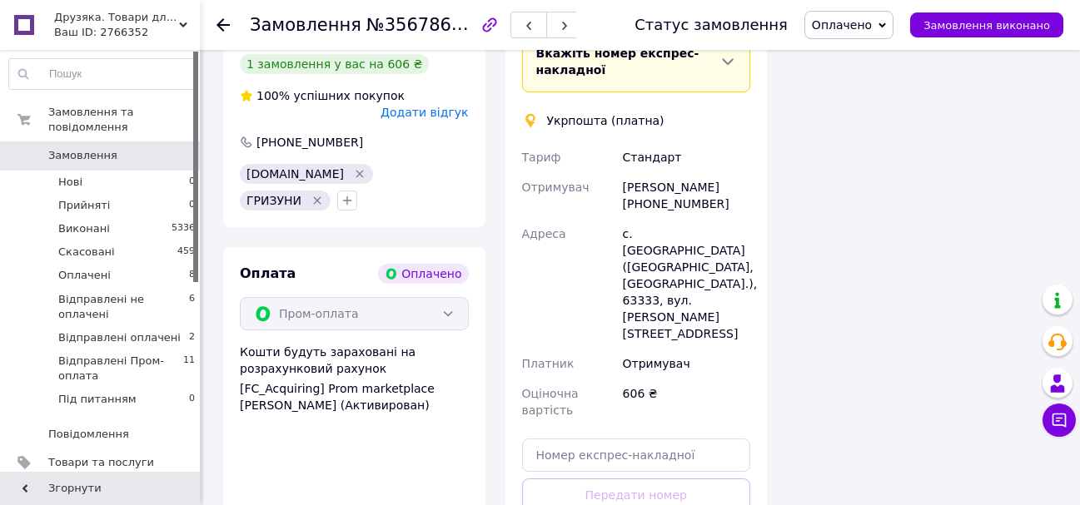
scroll to position [1499, 0]
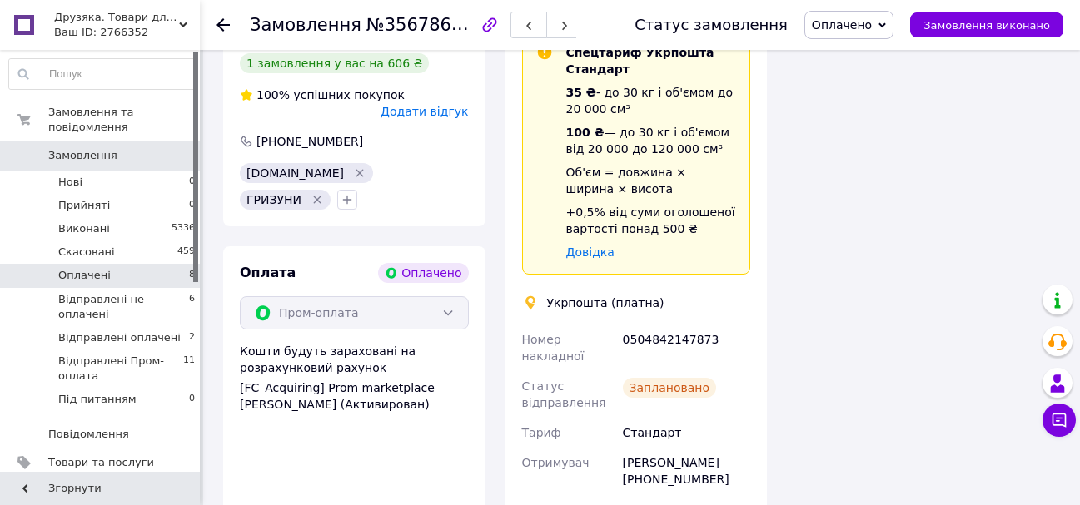
click at [171, 264] on li "Оплачені 8" at bounding box center [102, 275] width 205 height 23
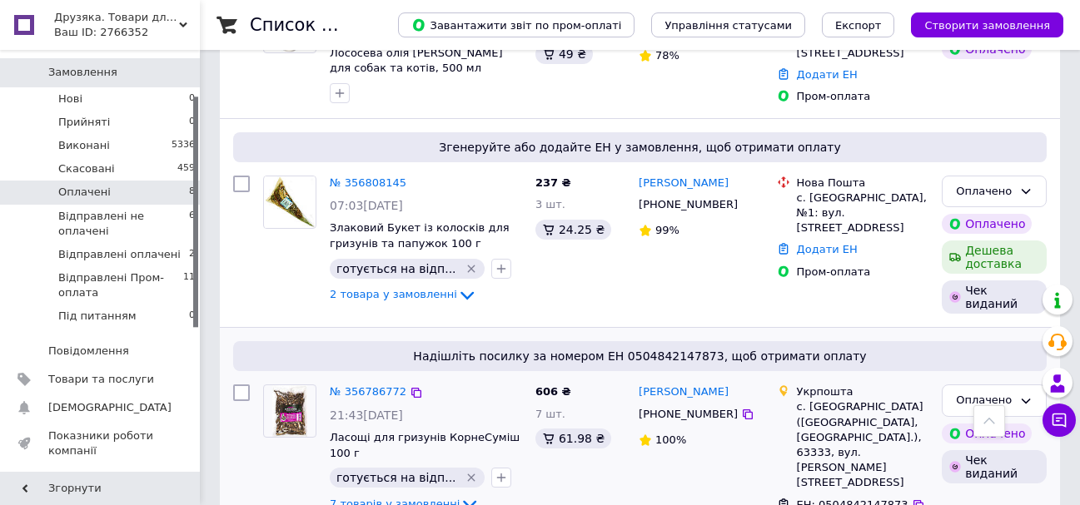
scroll to position [666, 0]
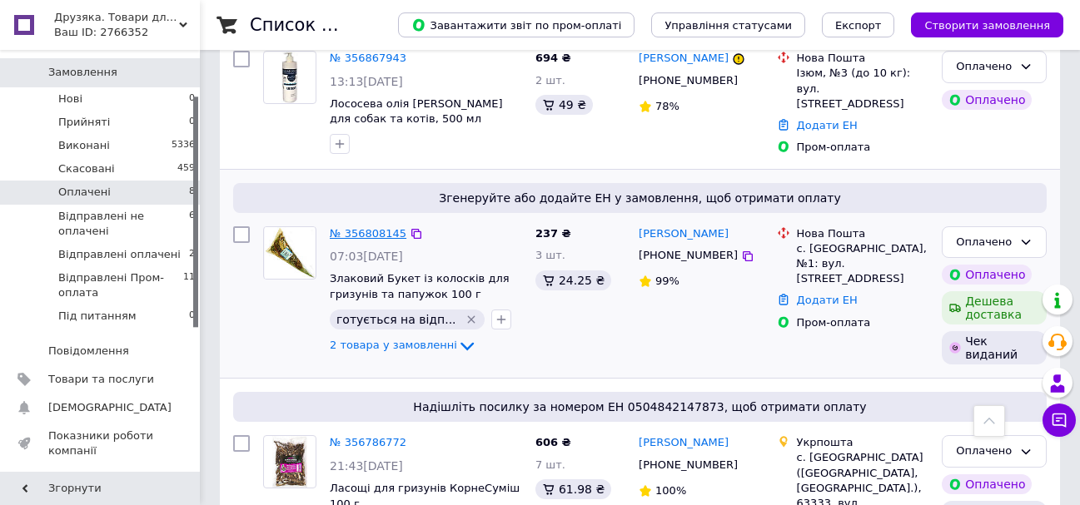
click at [361, 227] on link "№ 356808145" at bounding box center [368, 233] width 77 height 12
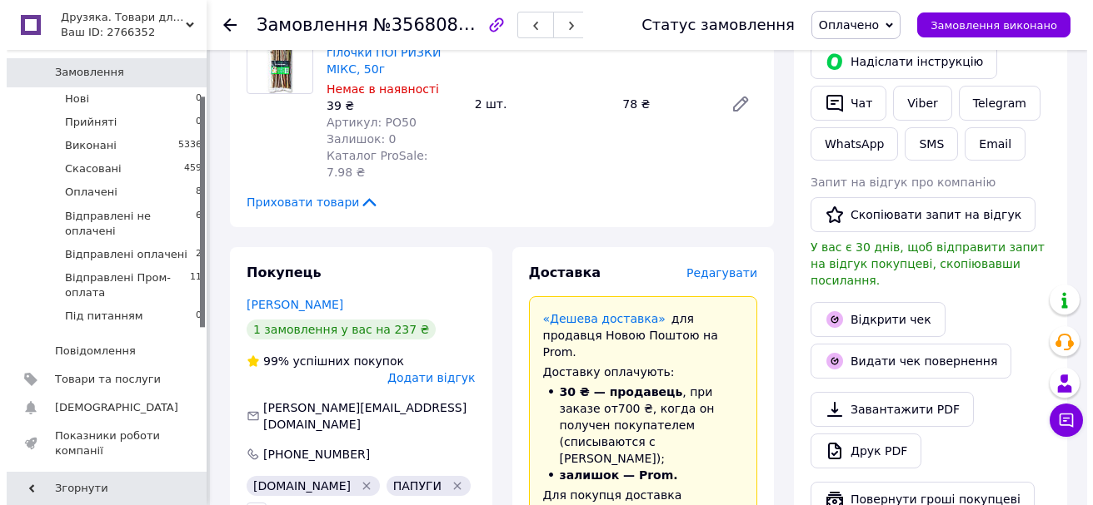
scroll to position [416, 0]
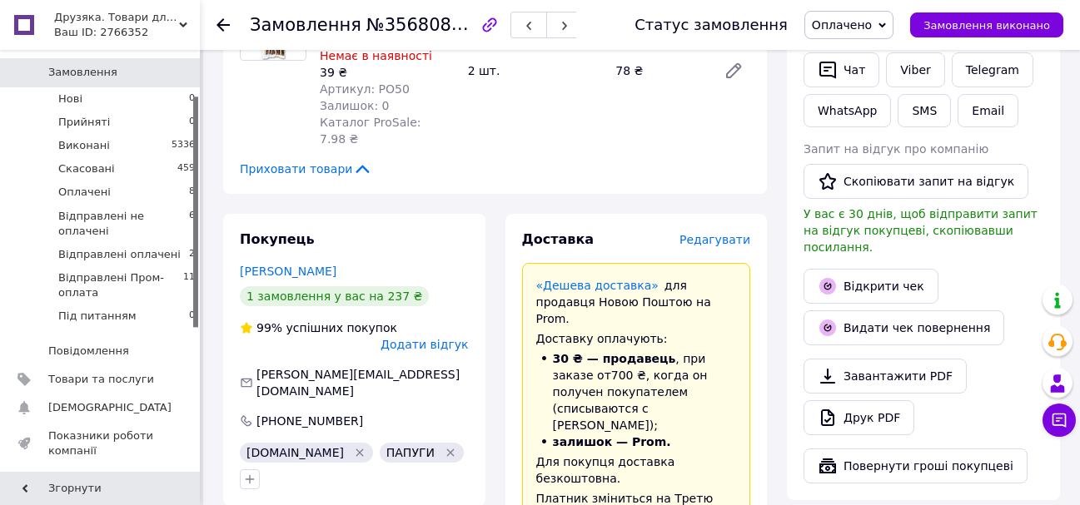
click at [721, 233] on span "Редагувати" at bounding box center [714, 239] width 71 height 13
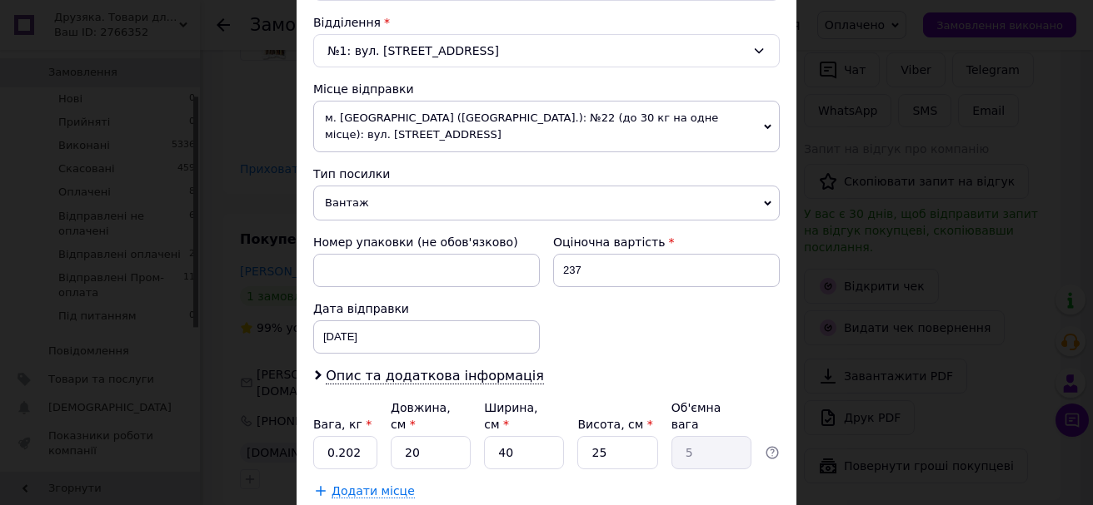
scroll to position [500, 0]
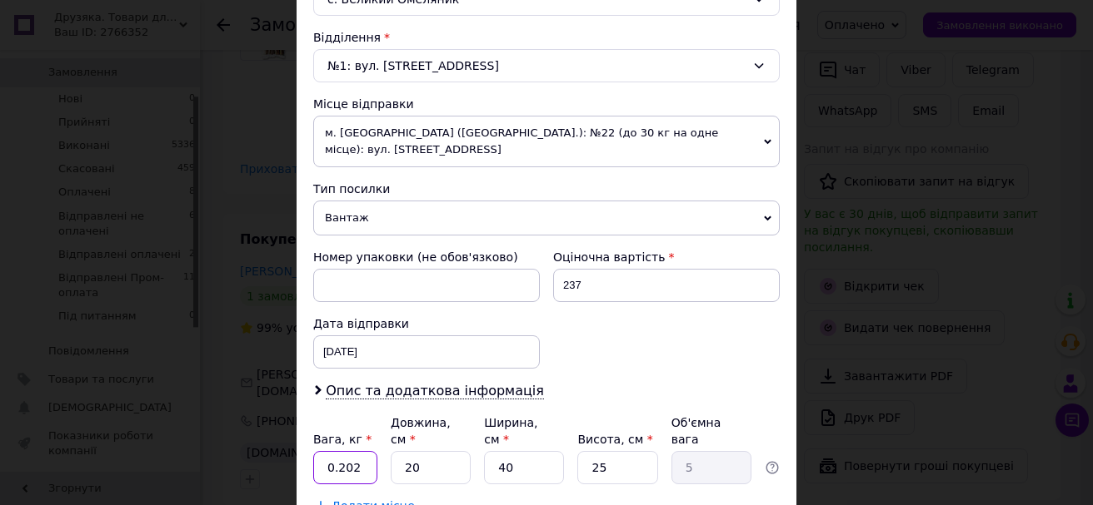
click at [366, 451] on input "0.202" at bounding box center [345, 467] width 64 height 33
click at [366, 451] on input "0.6" at bounding box center [345, 467] width 64 height 33
type input "0.4"
type input "3"
type input "0.75"
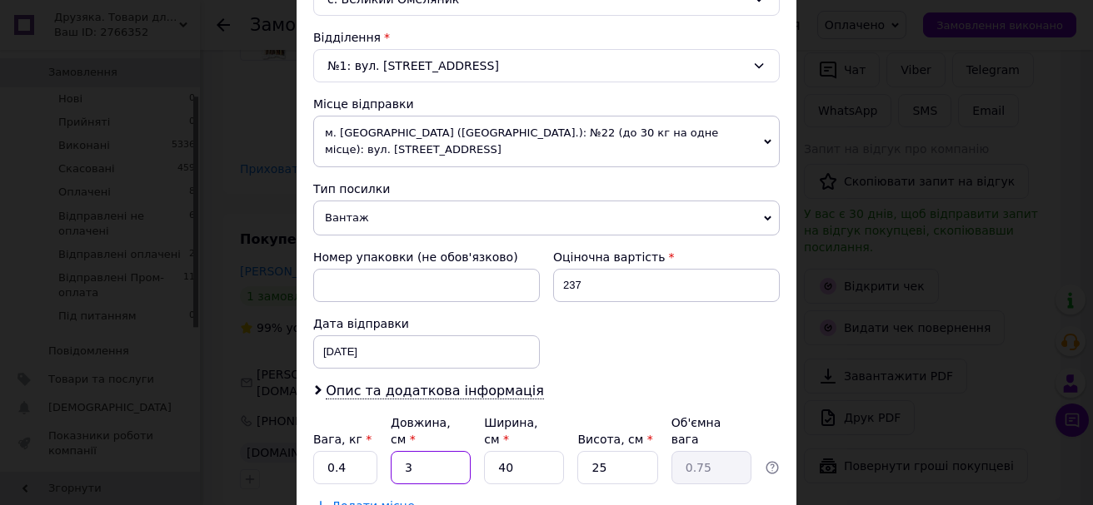
type input "35"
type input "8.75"
type input "35"
type input "1"
type input "0.22"
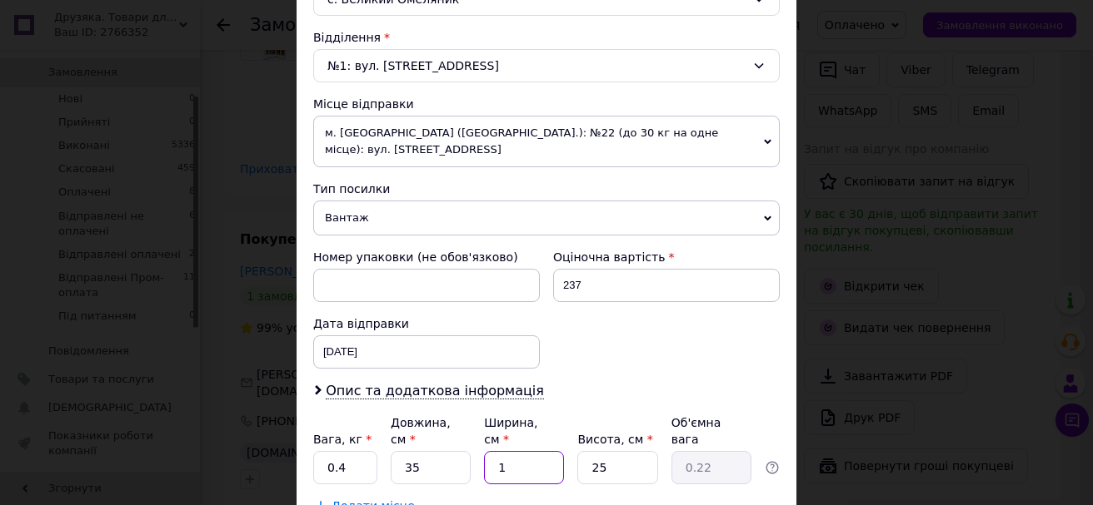
type input "10"
type input "2.19"
type input "10"
type input "1"
type input "0.1"
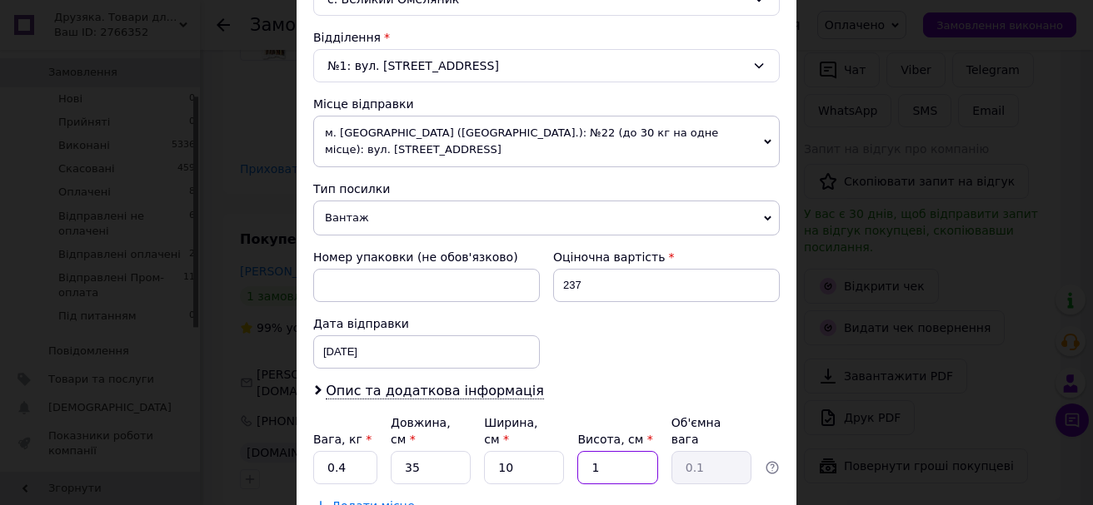
type input "11"
type input "0.96"
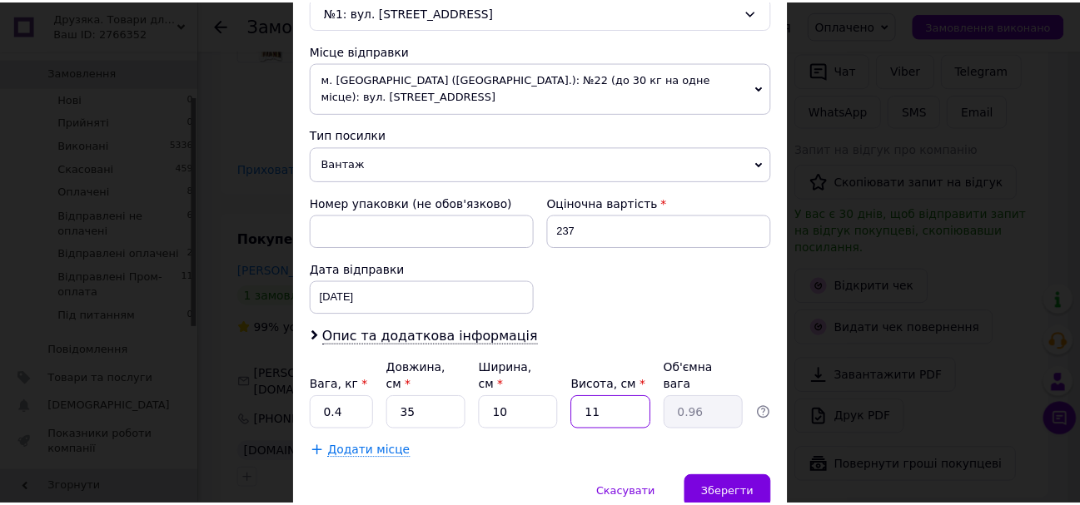
scroll to position [583, 0]
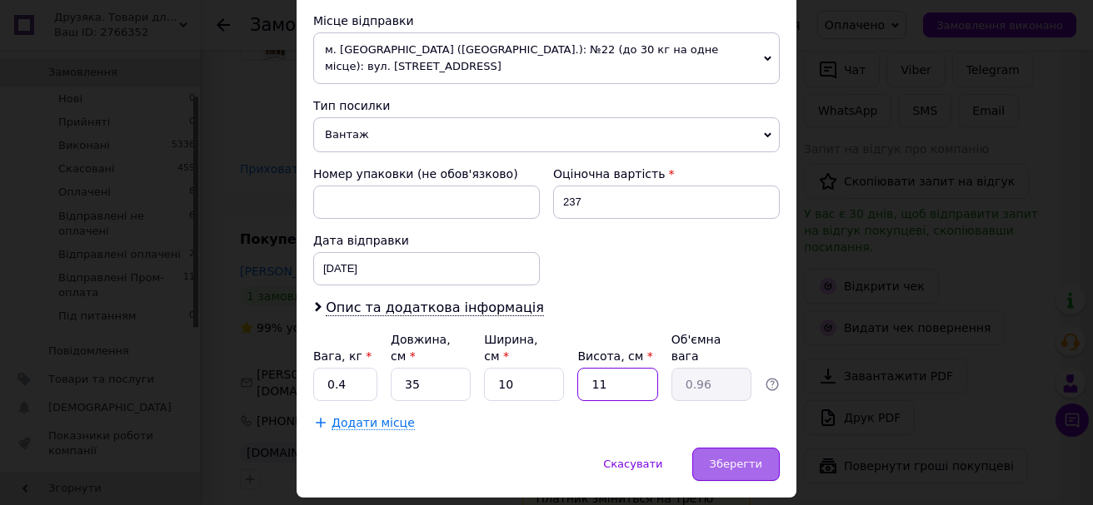
type input "11"
click at [758, 458] on span "Зберегти" at bounding box center [735, 464] width 52 height 12
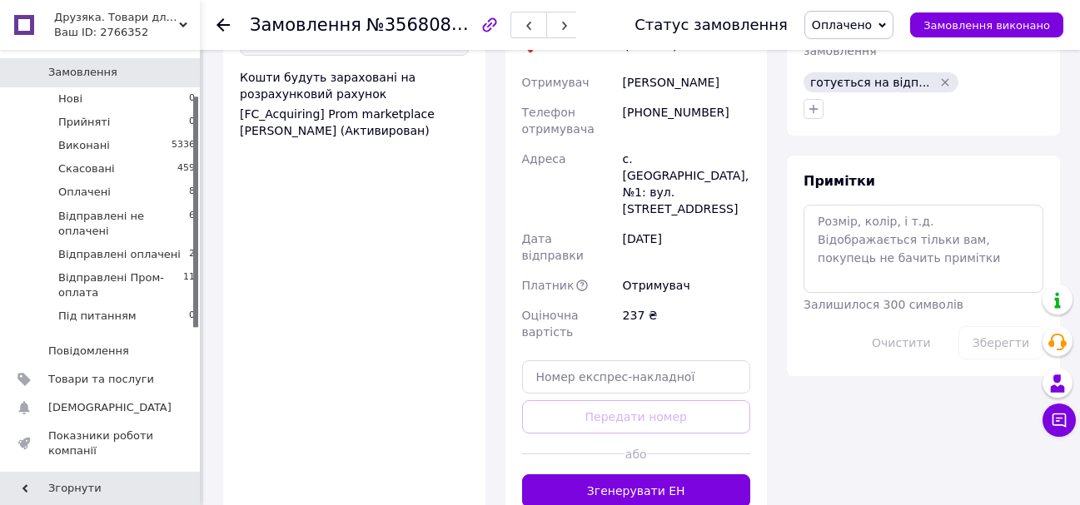
scroll to position [999, 0]
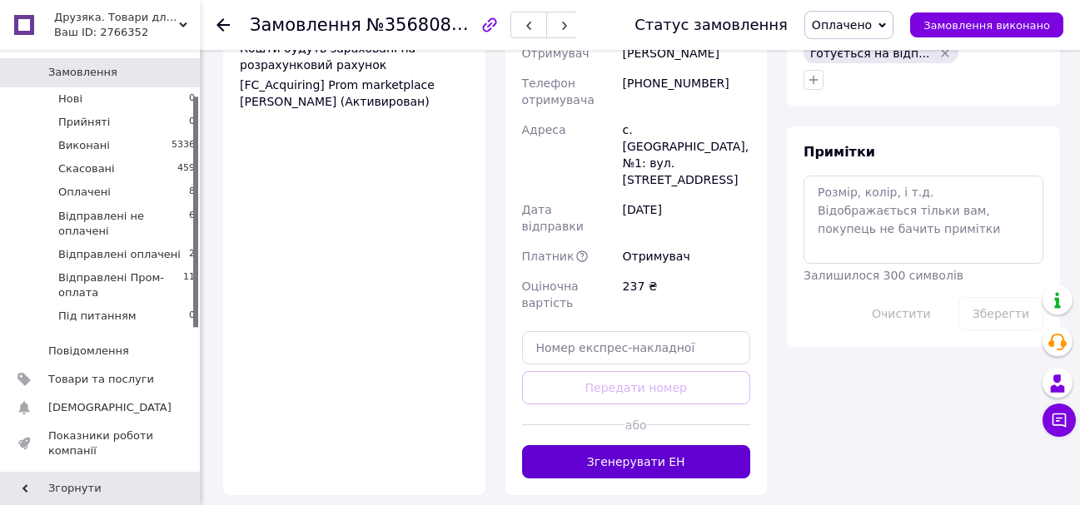
click at [656, 445] on button "Згенерувати ЕН" at bounding box center [636, 461] width 229 height 33
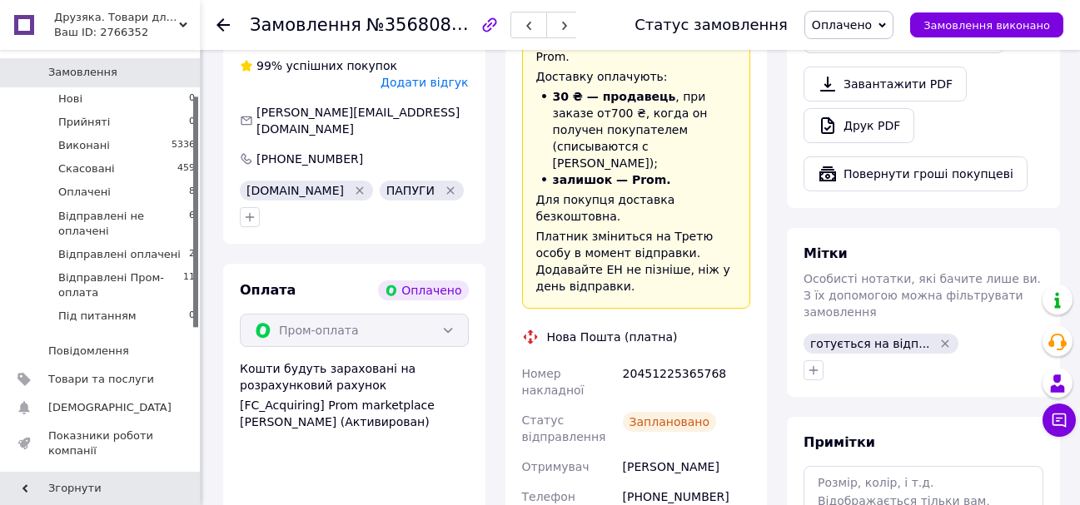
scroll to position [685, 0]
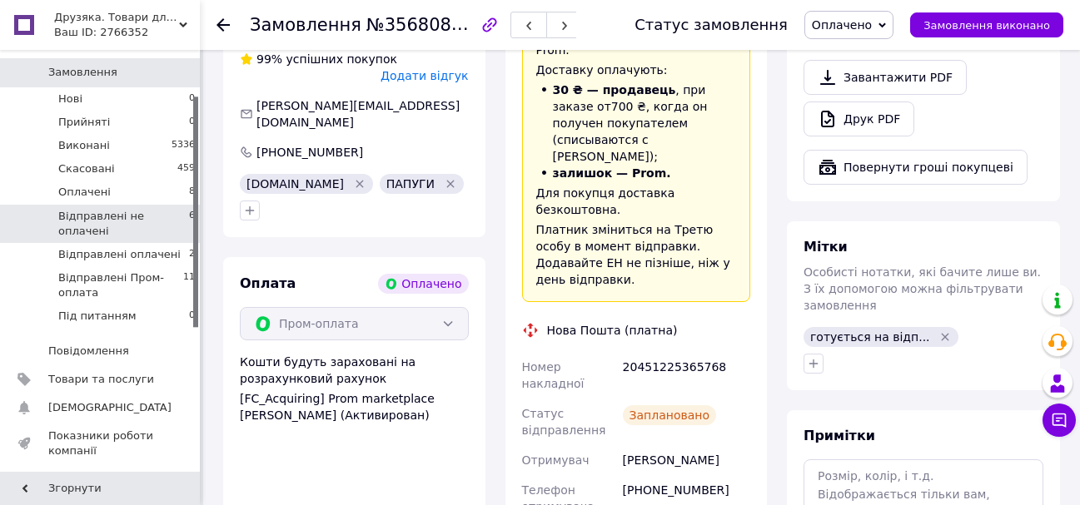
click at [142, 205] on li "Відправлені не оплачені 6" at bounding box center [102, 224] width 205 height 38
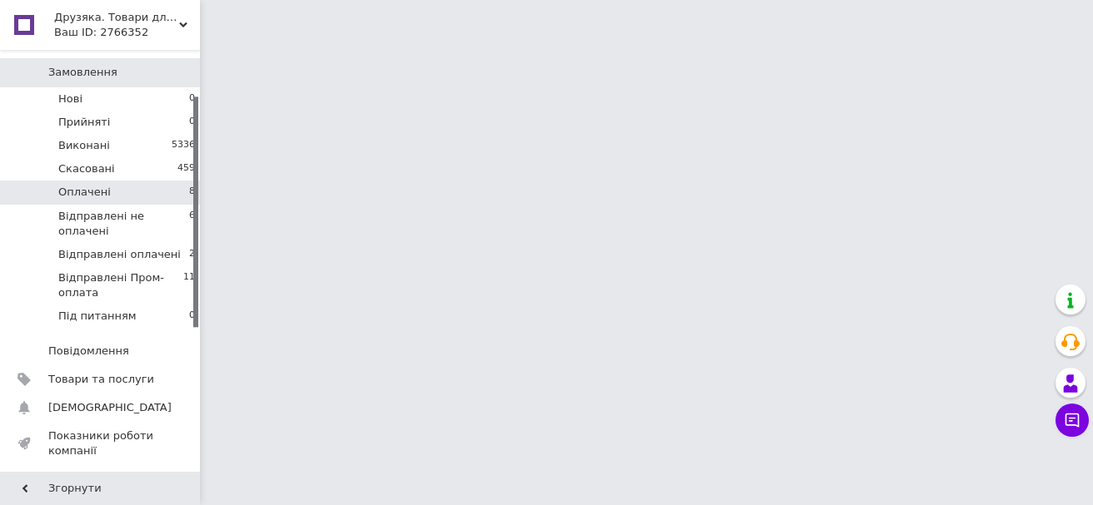
click at [137, 182] on li "Оплачені 8" at bounding box center [102, 192] width 205 height 23
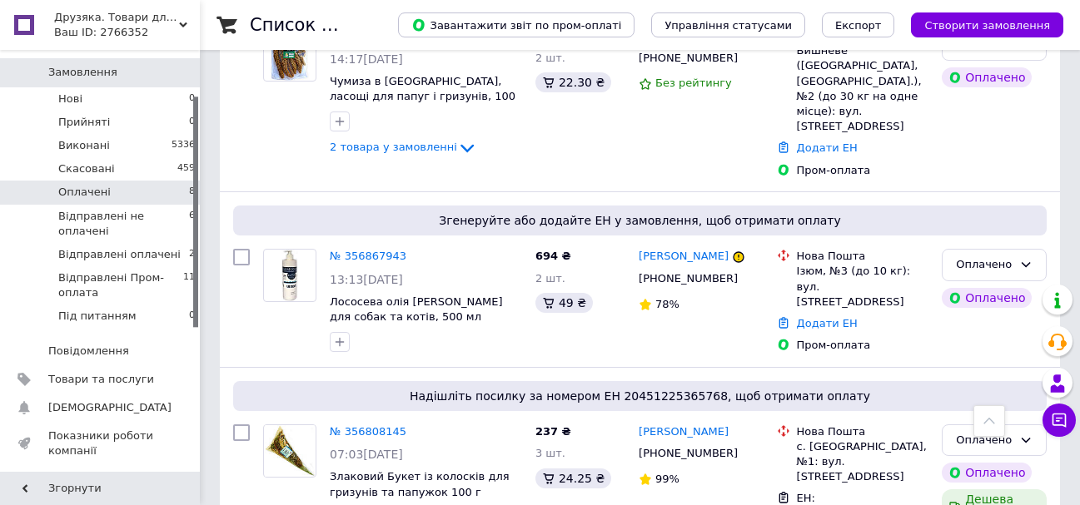
scroll to position [510, 0]
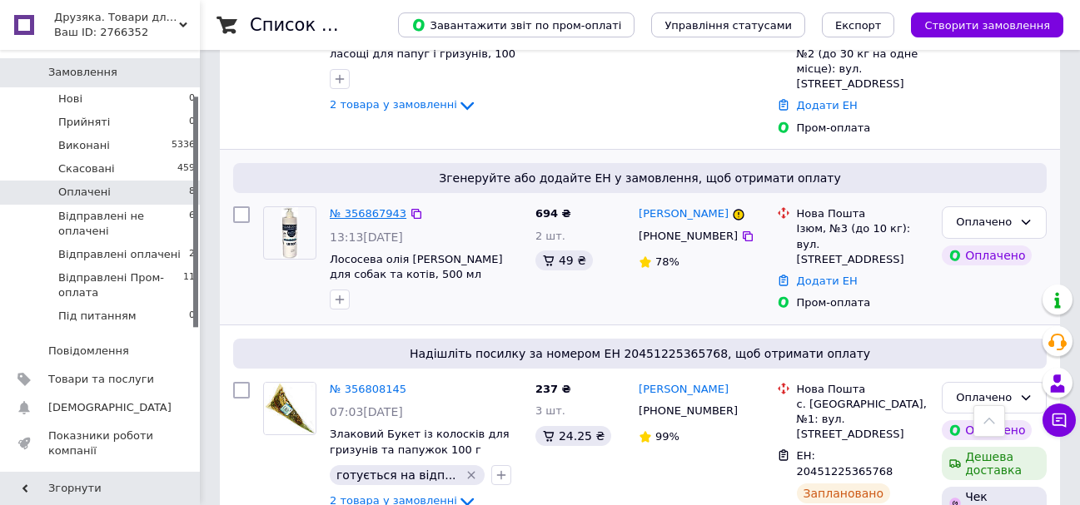
click at [366, 207] on link "№ 356867943" at bounding box center [368, 213] width 77 height 12
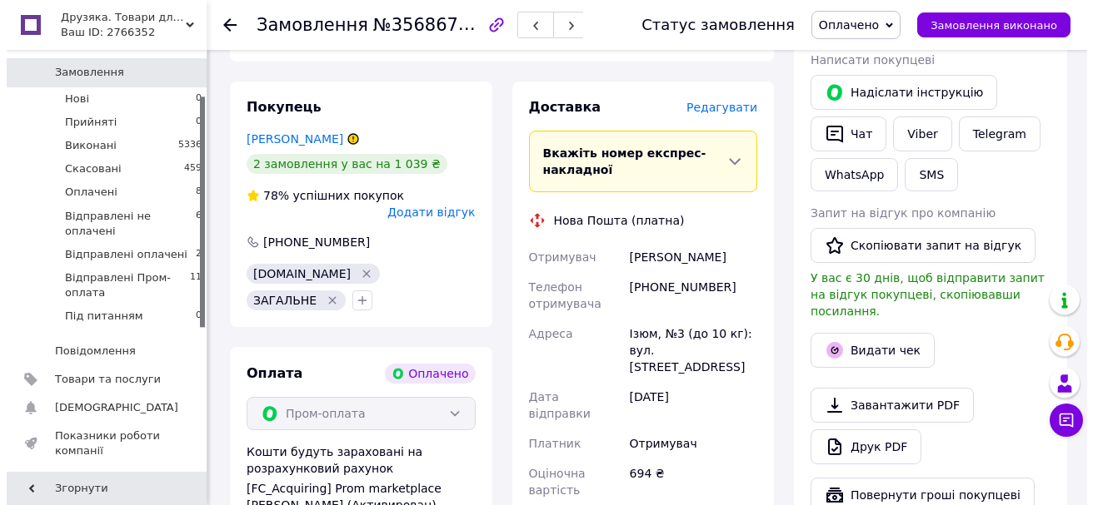
scroll to position [344, 0]
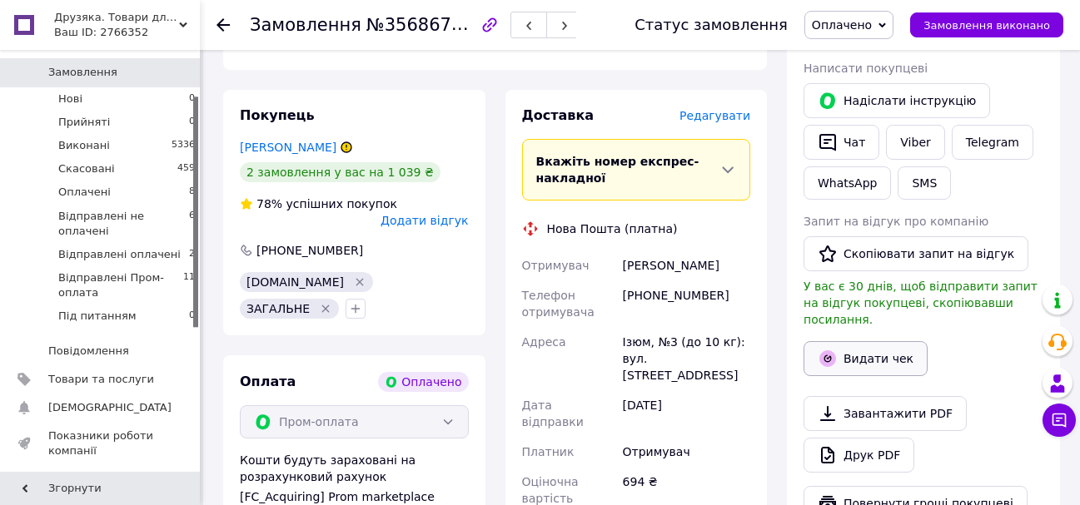
click at [896, 353] on button "Видати чек" at bounding box center [866, 358] width 124 height 35
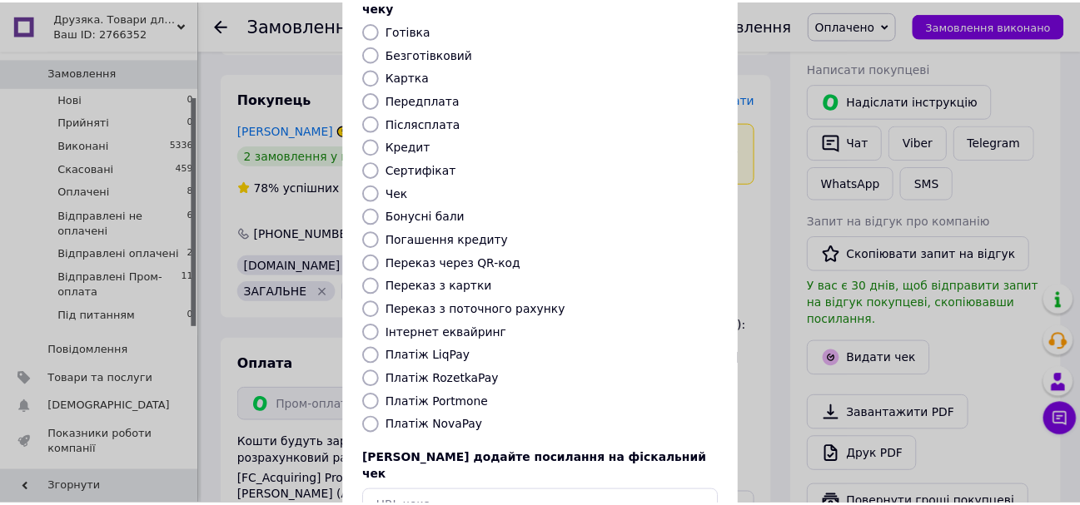
scroll to position [167, 0]
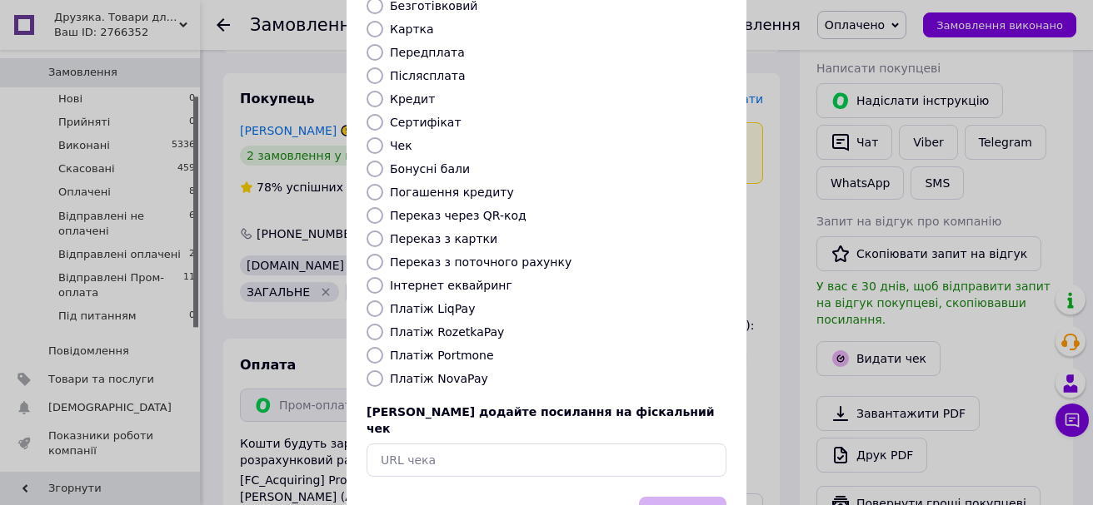
click at [371, 324] on input "Платіж RozetkaPay" at bounding box center [374, 332] width 17 height 17
radio input "true"
click at [714, 497] on button "Вибрати" at bounding box center [682, 515] width 87 height 36
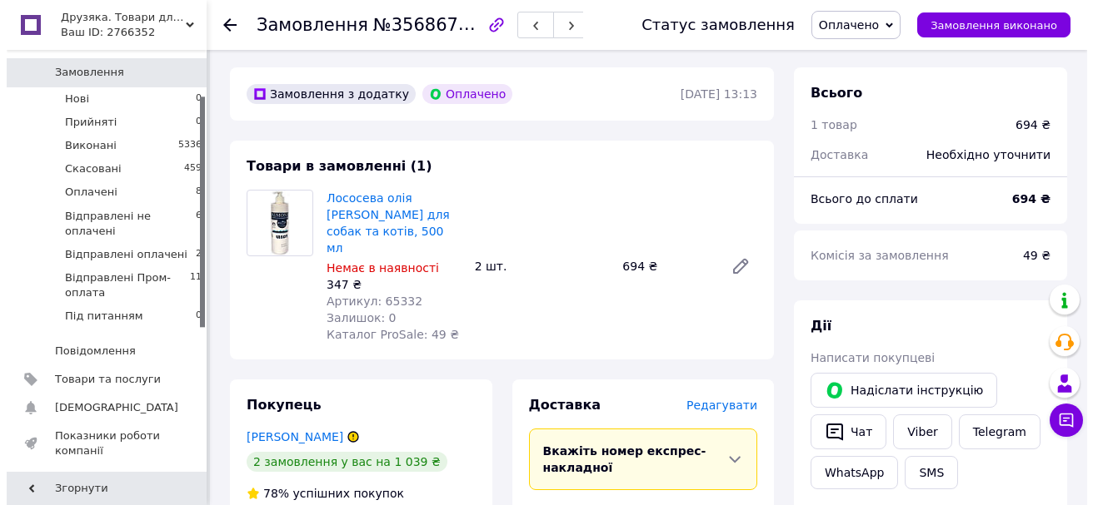
scroll to position [83, 0]
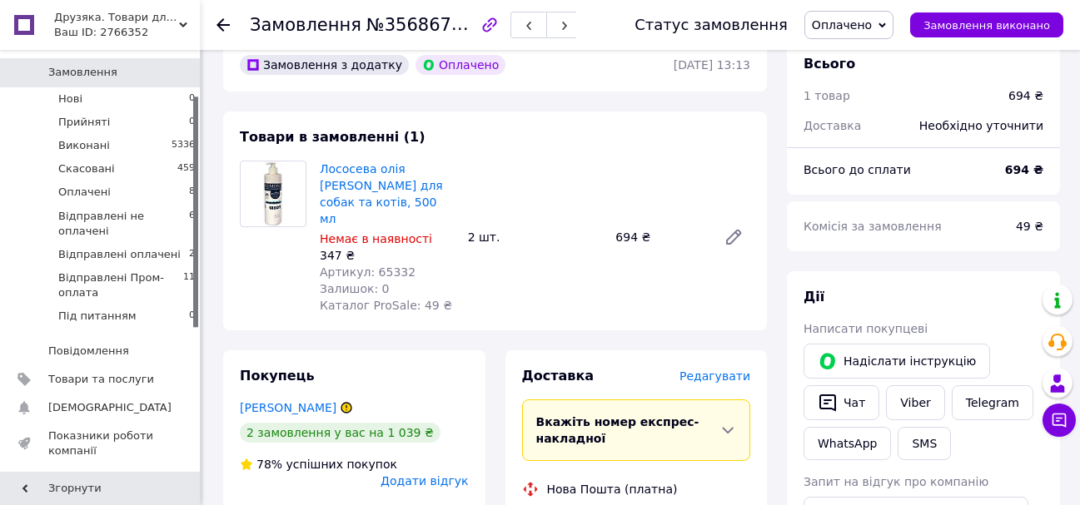
click at [702, 370] on span "Редагувати" at bounding box center [714, 376] width 71 height 13
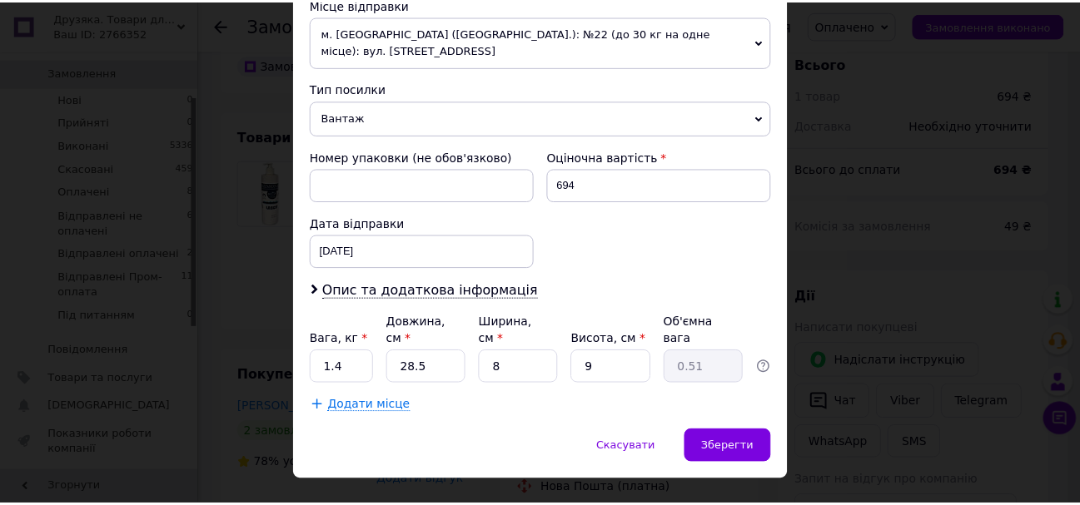
scroll to position [600, 0]
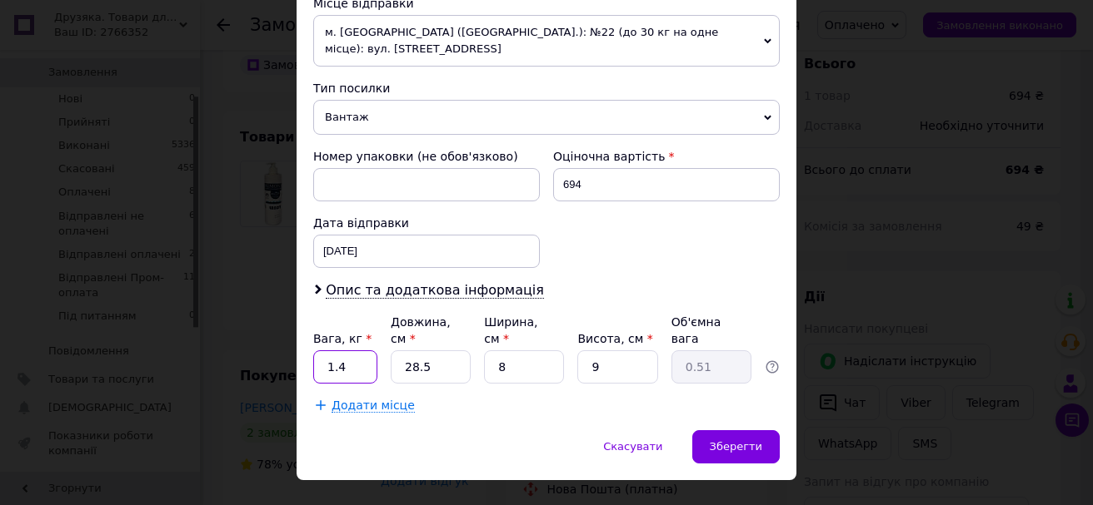
click at [368, 351] on input "1.4" at bounding box center [345, 367] width 64 height 33
type input "2"
type input "0.1"
type input "24"
type input "0.43"
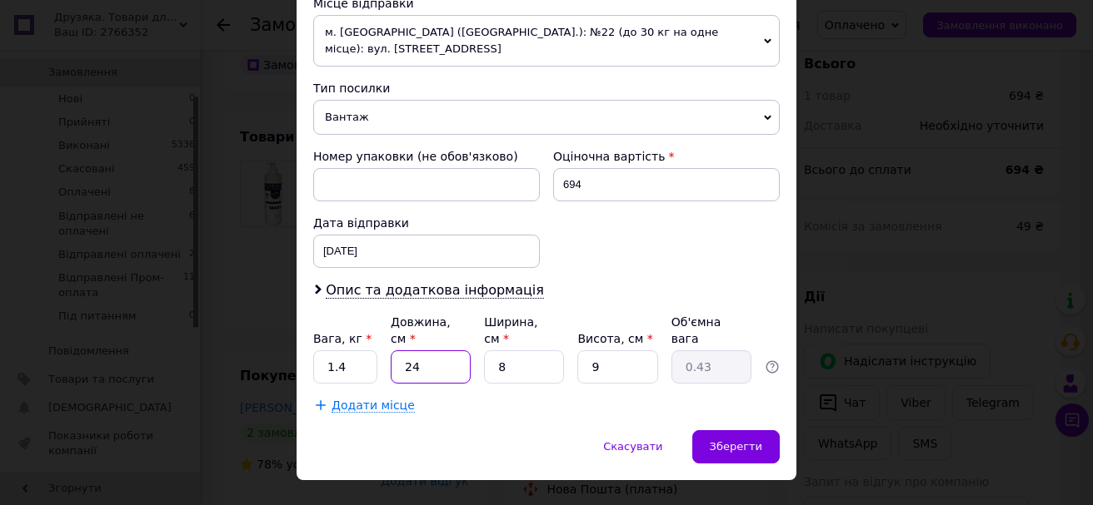
type input "24"
type input "1"
type input "0.1"
type input "17"
type input "0.92"
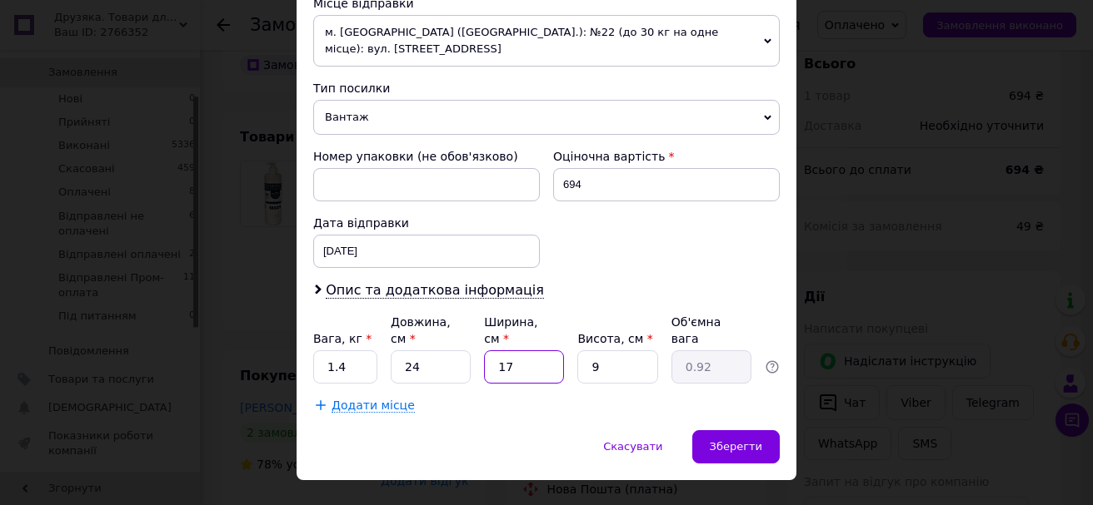
type input "17"
type input "2"
type input "0.2"
type input "26"
type input "2.65"
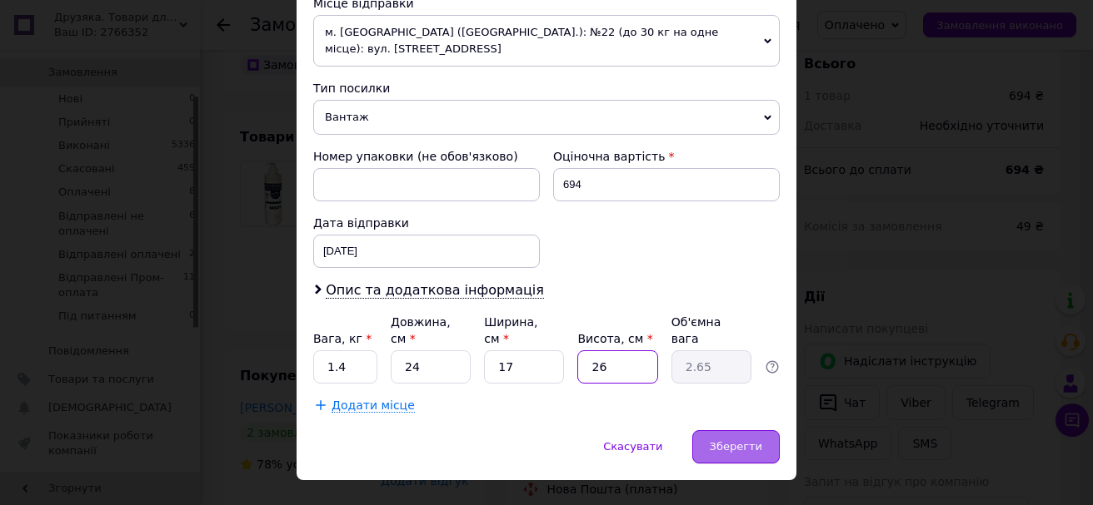
type input "26"
click at [765, 431] on div "Зберегти" at bounding box center [735, 447] width 87 height 33
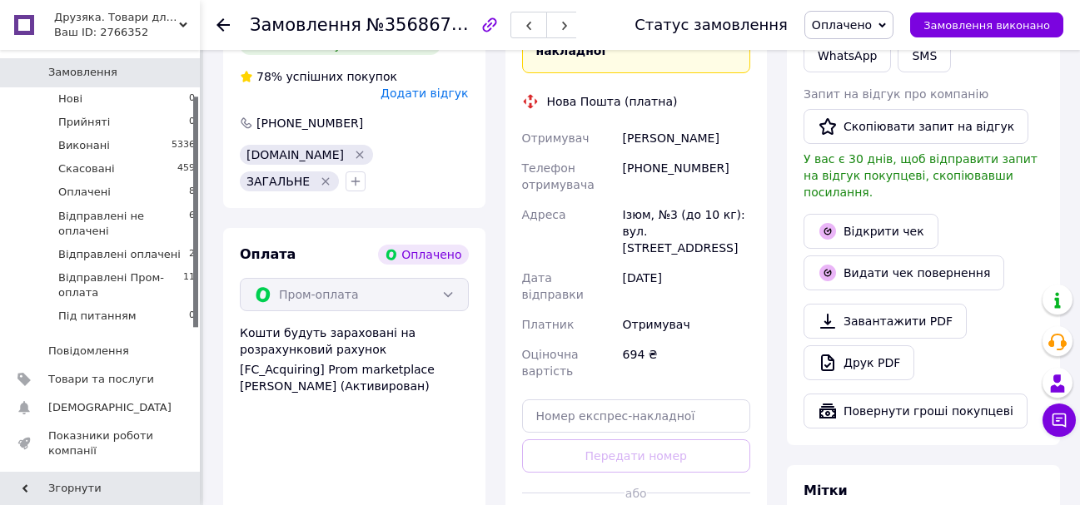
scroll to position [500, 0]
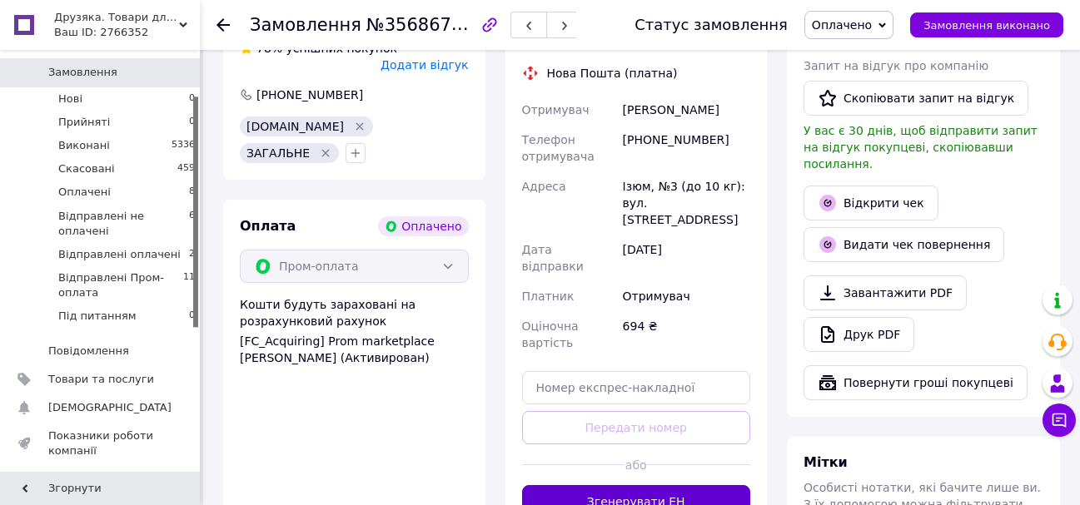
click at [643, 485] on button "Згенерувати ЕН" at bounding box center [636, 501] width 229 height 33
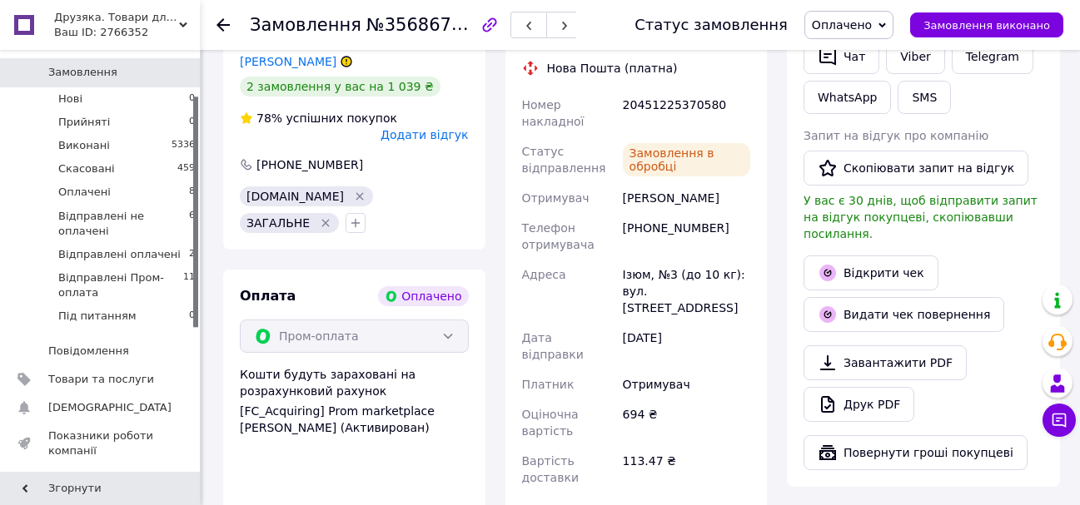
scroll to position [416, 0]
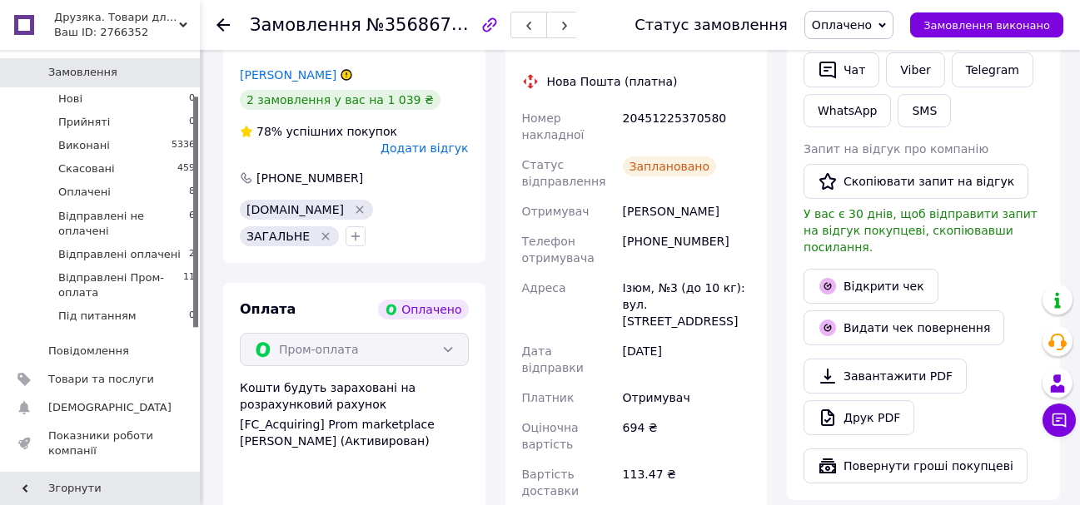
click at [219, 21] on icon at bounding box center [223, 24] width 13 height 13
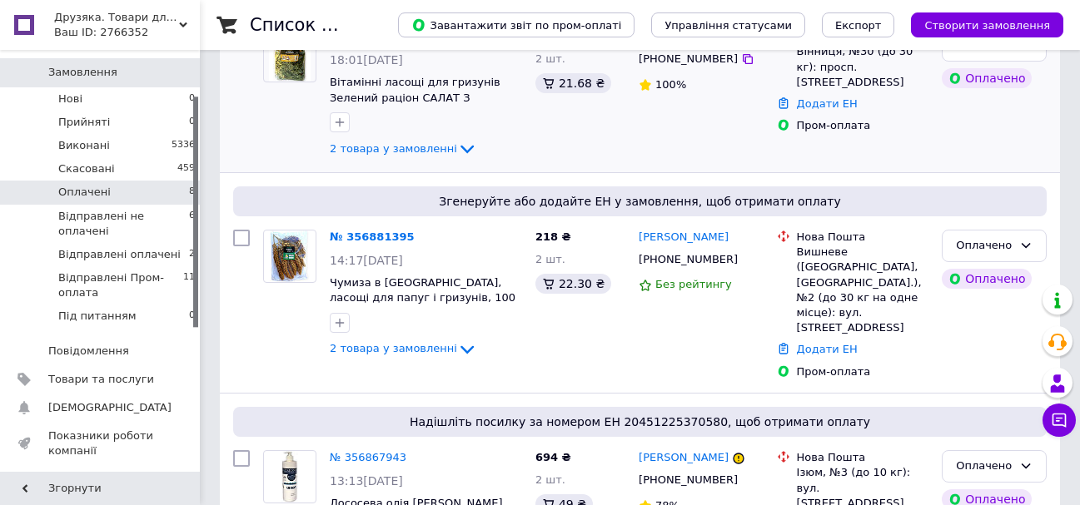
scroll to position [333, 0]
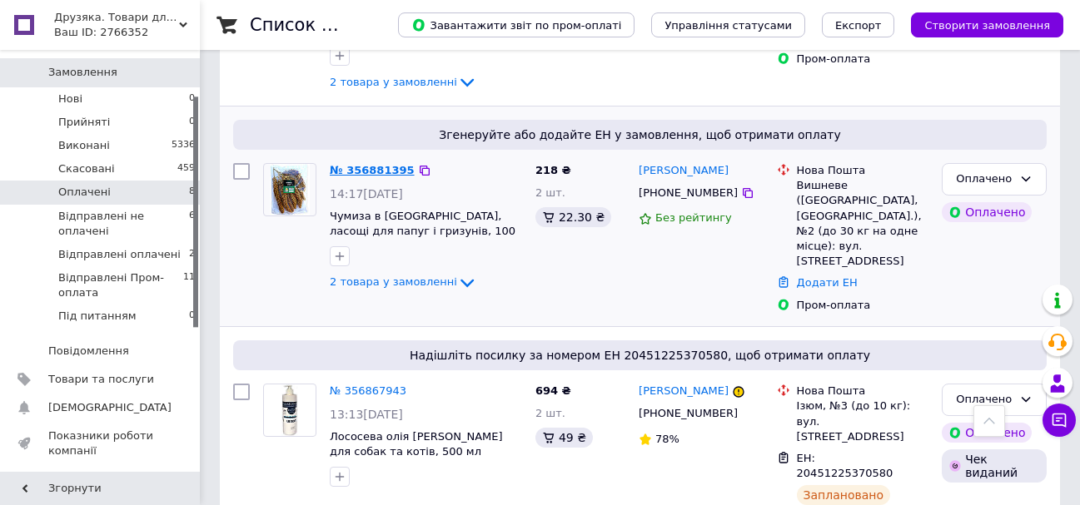
click at [390, 172] on link "№ 356881395" at bounding box center [372, 170] width 85 height 12
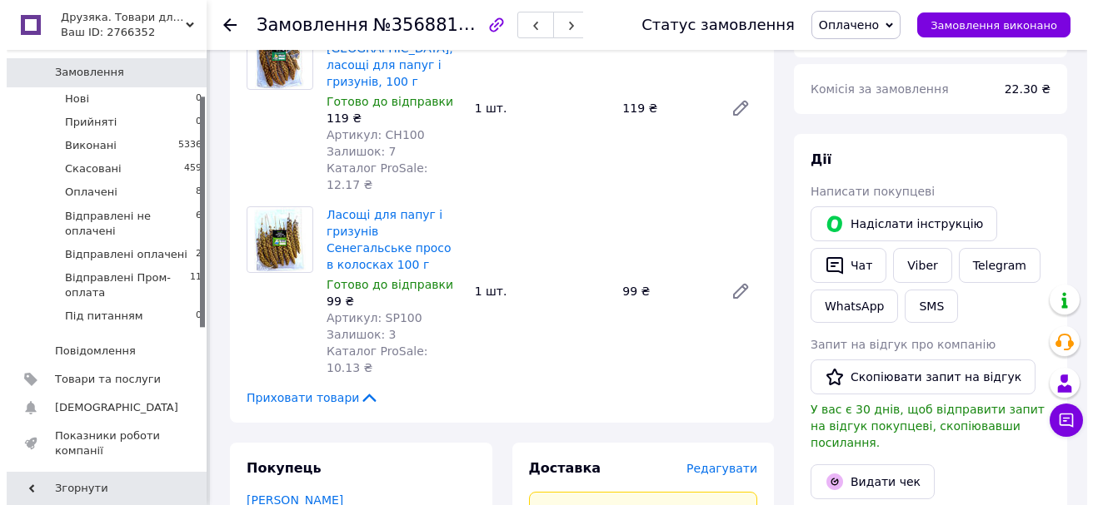
scroll to position [250, 0]
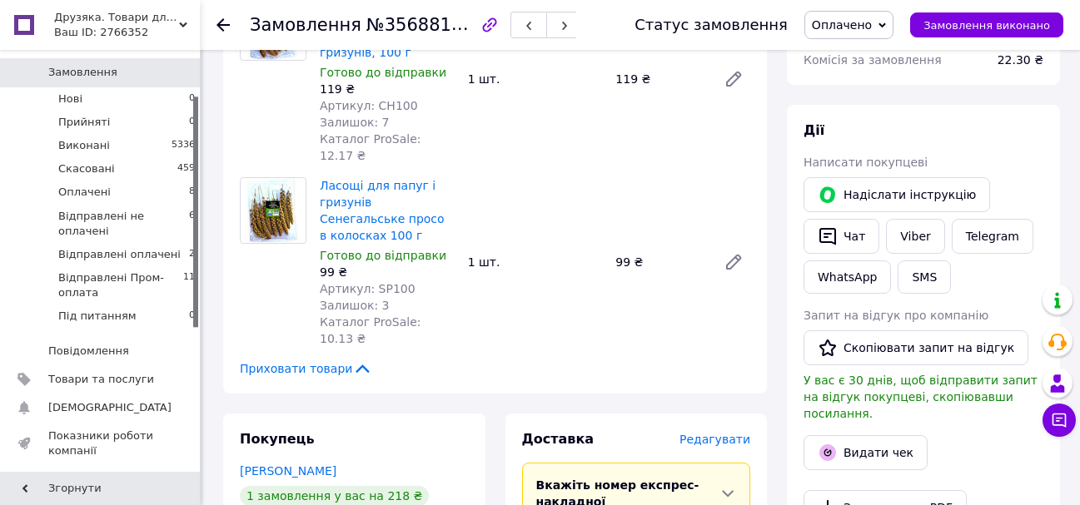
click at [711, 433] on span "Редагувати" at bounding box center [714, 439] width 71 height 13
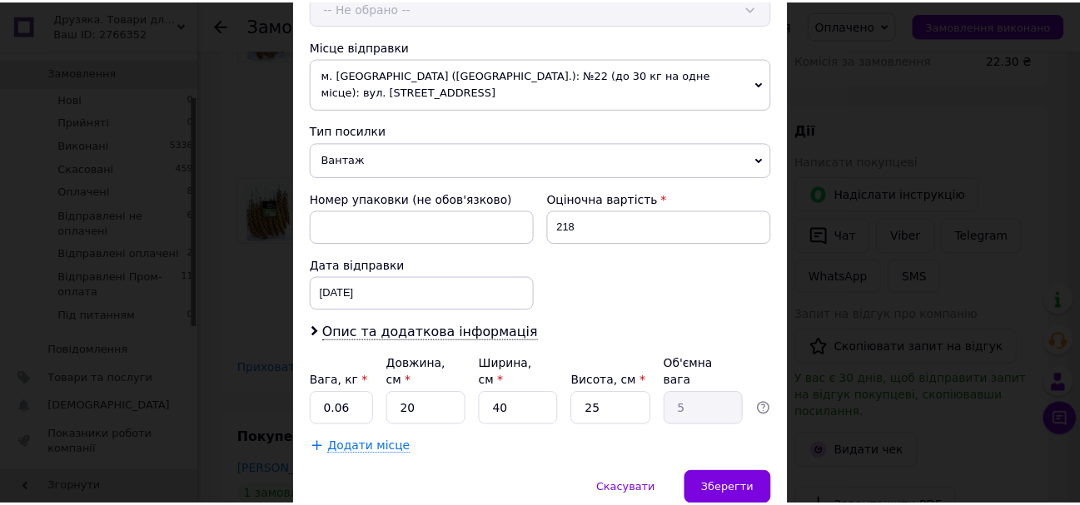
scroll to position [600, 0]
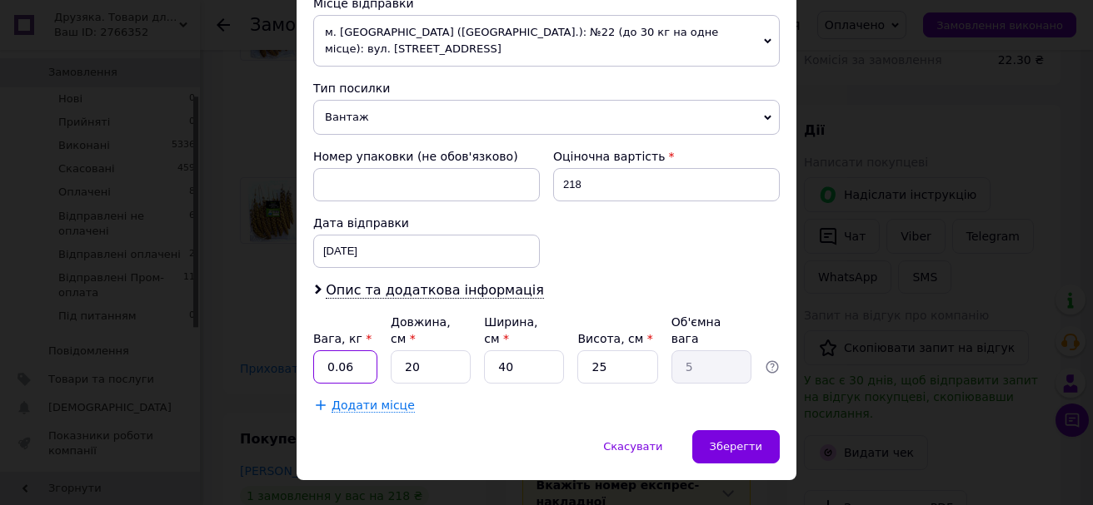
click at [371, 351] on input "0.06" at bounding box center [345, 367] width 64 height 33
type input "0.4"
type input "20"
type input "2"
type input "0.25"
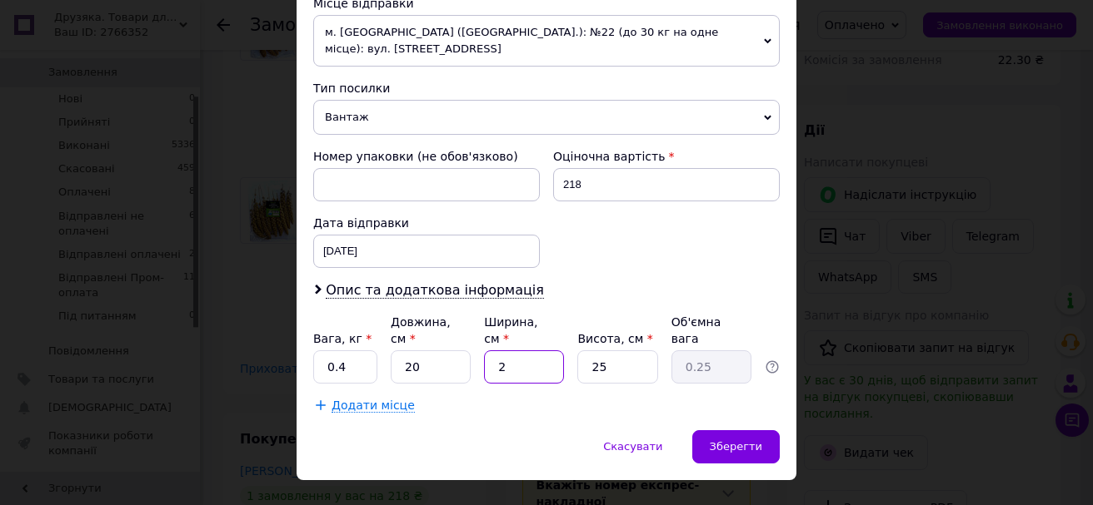
type input "23"
type input "2.88"
type input "23"
type input "9"
type input "1.03"
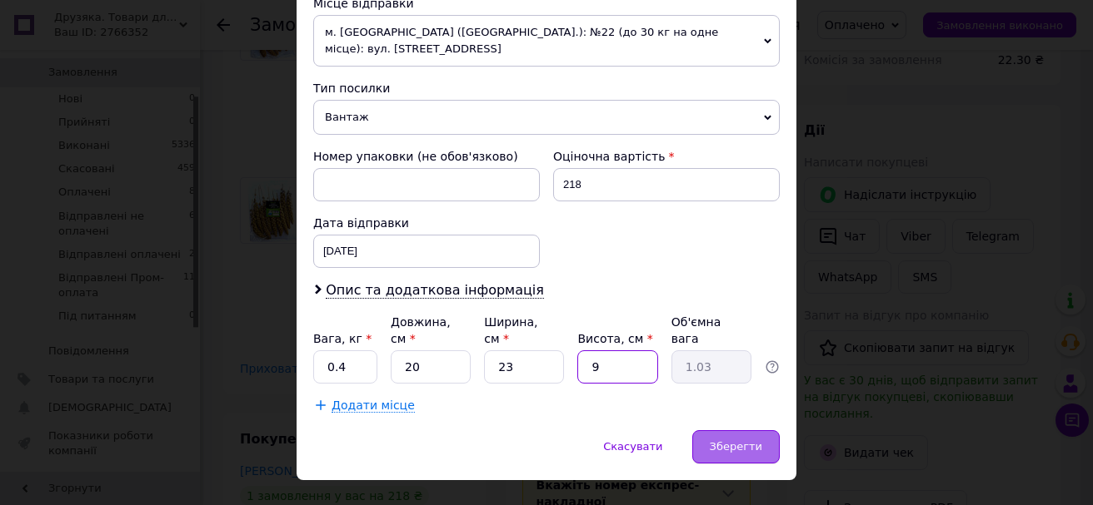
type input "9"
click at [737, 441] on span "Зберегти" at bounding box center [735, 447] width 52 height 12
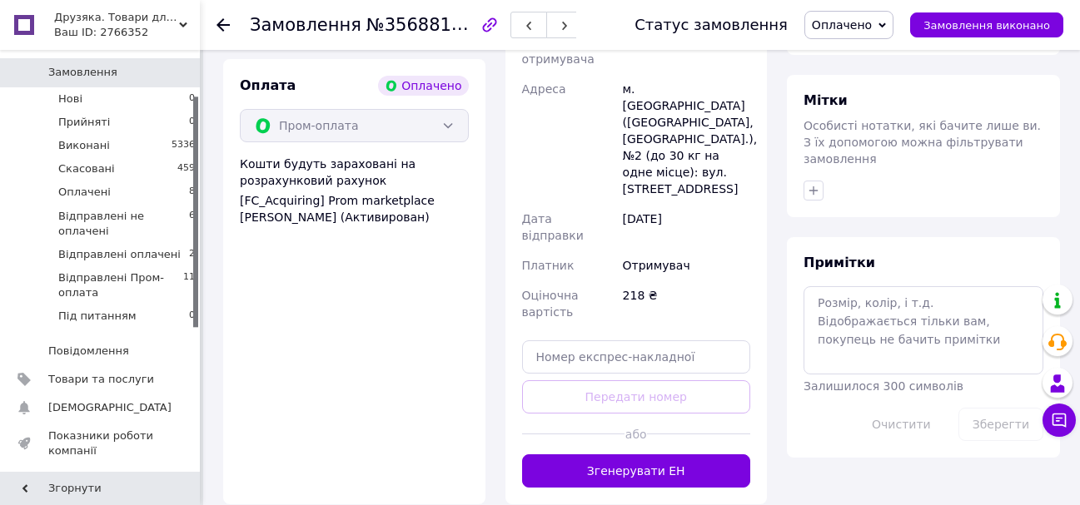
scroll to position [916, 0]
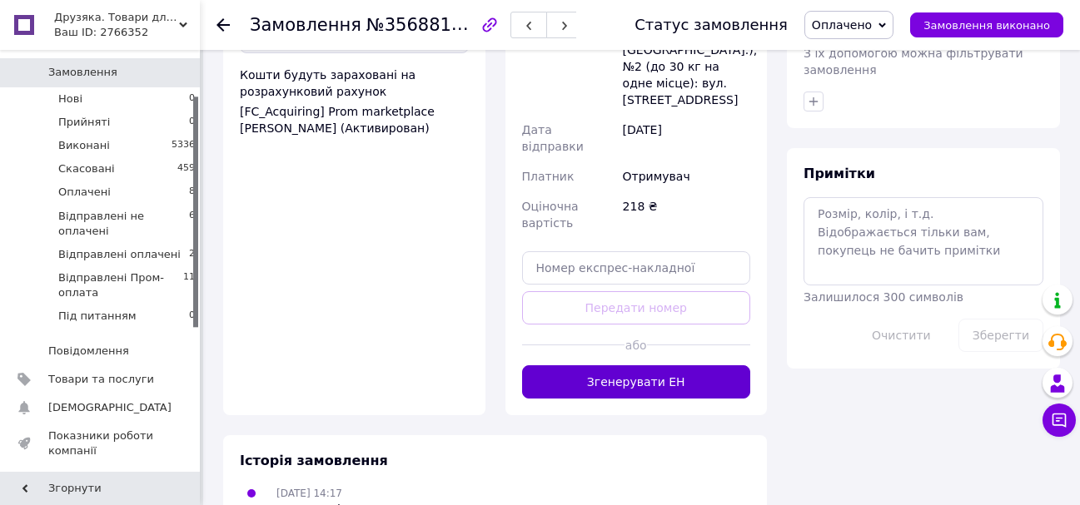
click at [670, 366] on button "Згенерувати ЕН" at bounding box center [636, 382] width 229 height 33
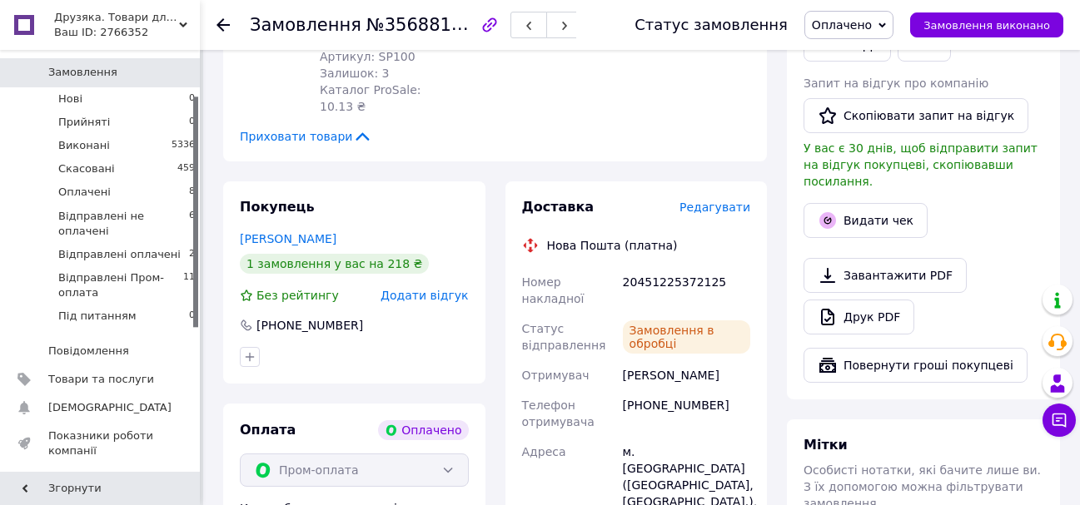
scroll to position [439, 0]
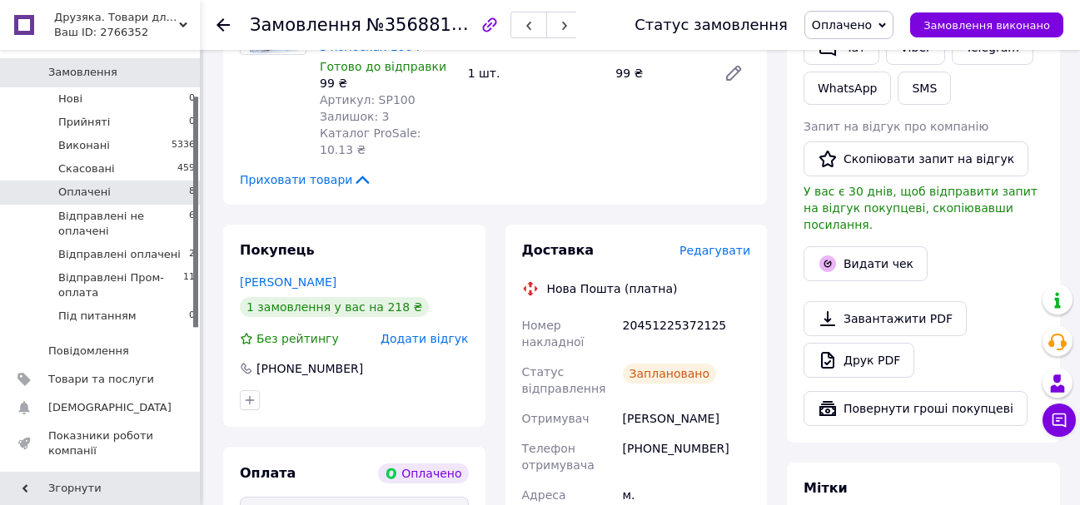
click at [146, 181] on li "Оплачені 8" at bounding box center [102, 192] width 205 height 23
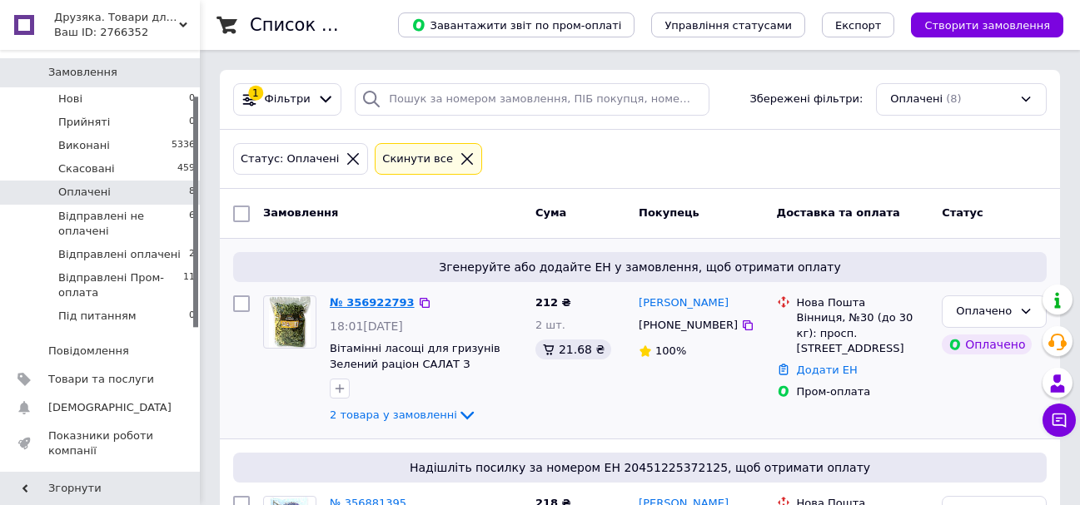
click at [381, 300] on link "№ 356922793" at bounding box center [372, 302] width 85 height 12
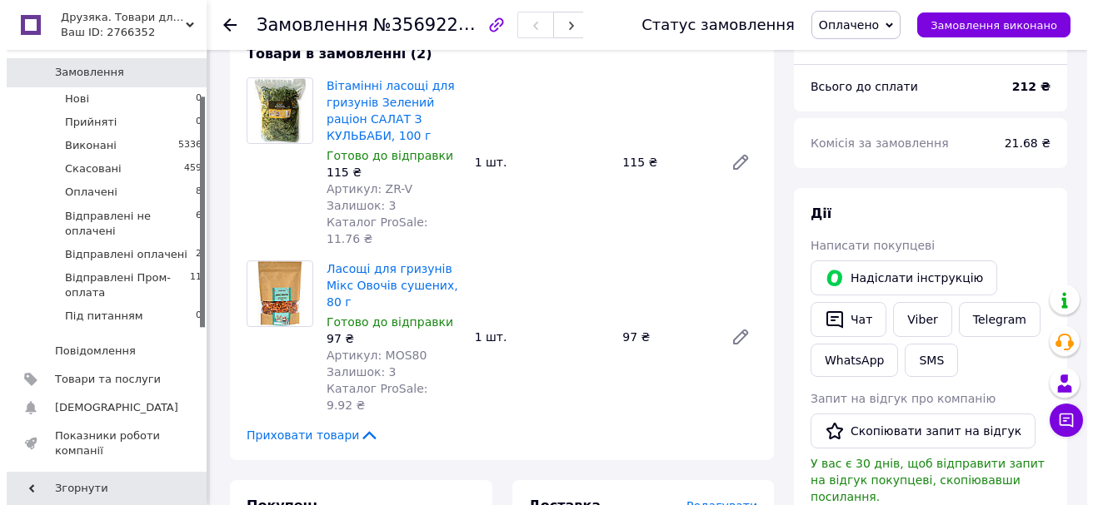
scroll to position [250, 0]
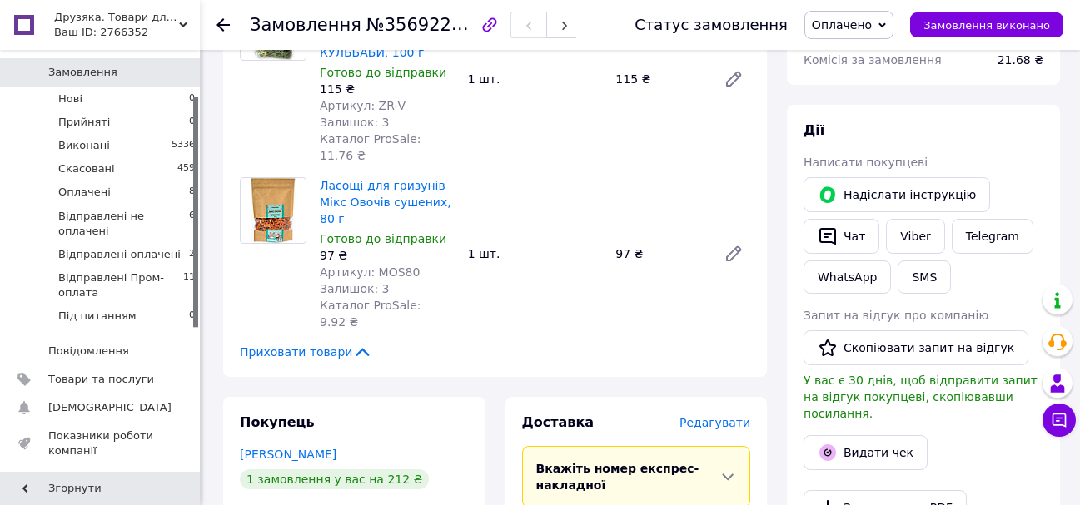
click at [720, 416] on span "Редагувати" at bounding box center [714, 422] width 71 height 13
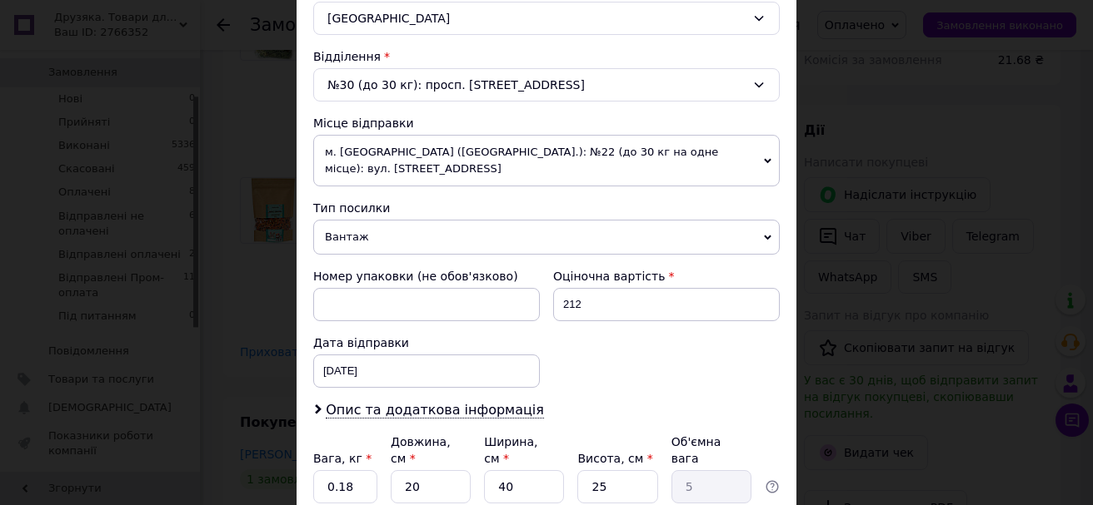
scroll to position [500, 0]
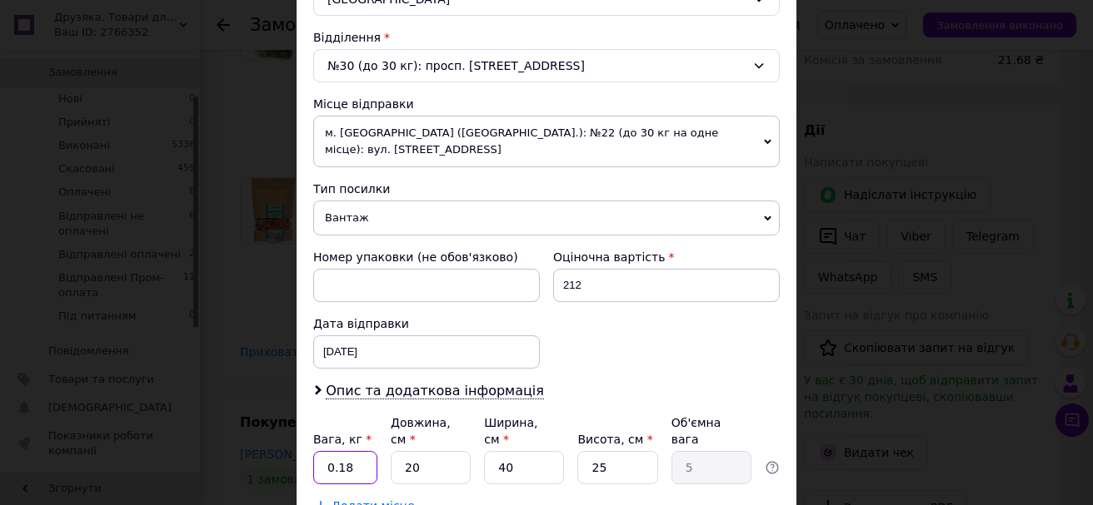
click at [349, 451] on input "0.18" at bounding box center [345, 467] width 64 height 33
type input "0."
type input "2"
type input "0.5"
type input "22"
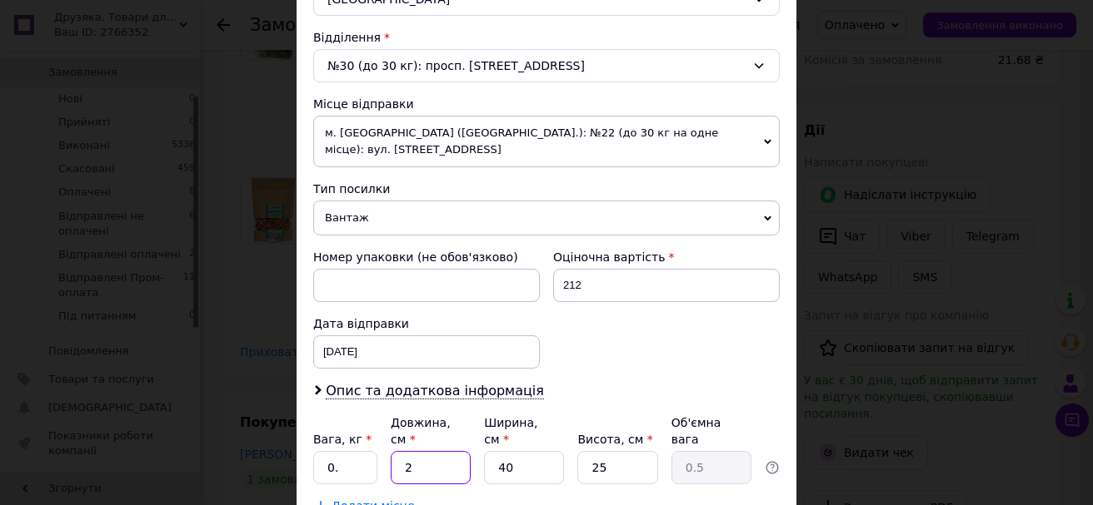
type input "5.5"
type input "22"
type input "1"
type input "0.14"
type input "18"
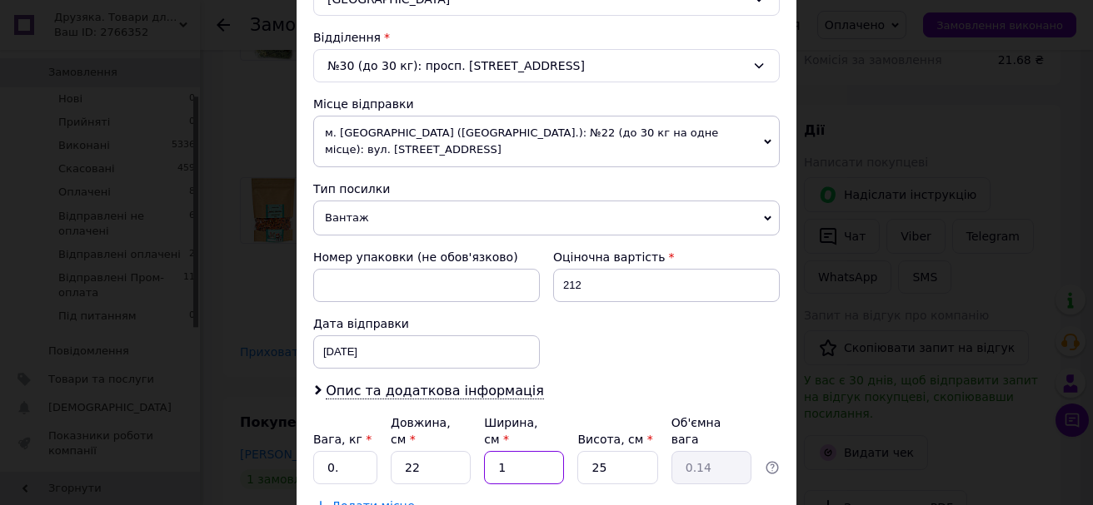
type input "2.48"
type input "18"
type input "1"
type input "0.1"
type input "12"
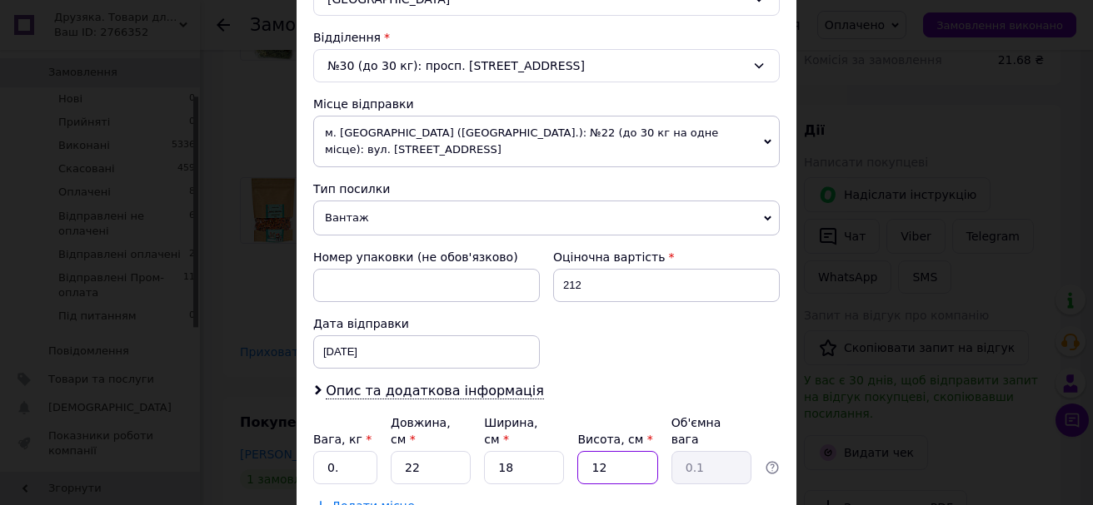
type input "1.19"
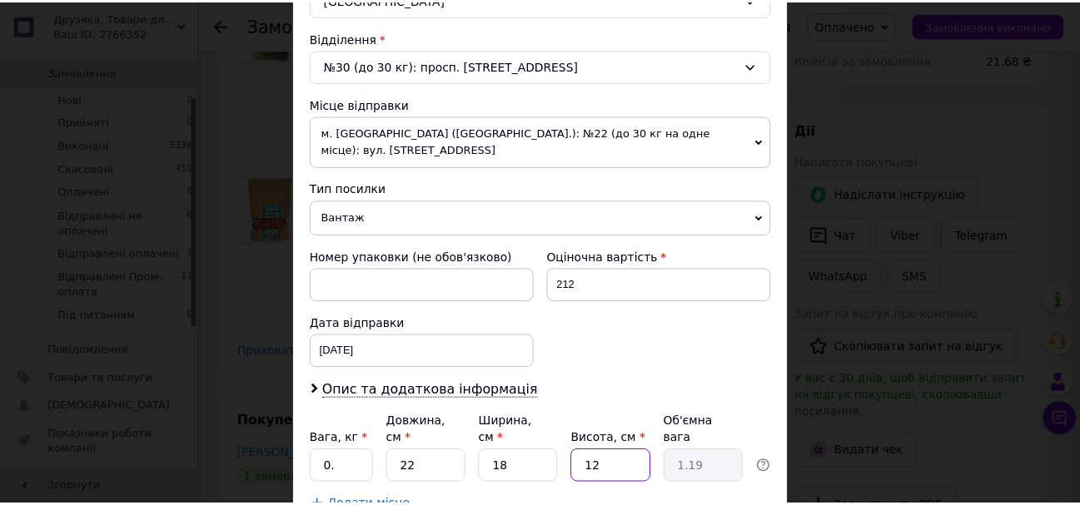
scroll to position [583, 0]
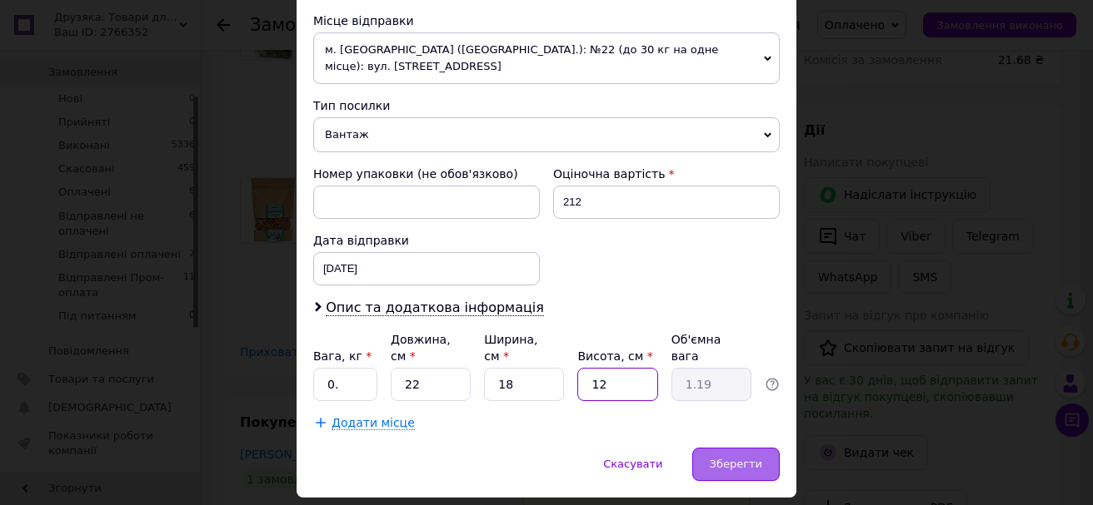
type input "12"
click at [707, 448] on div "Зберегти" at bounding box center [735, 464] width 87 height 33
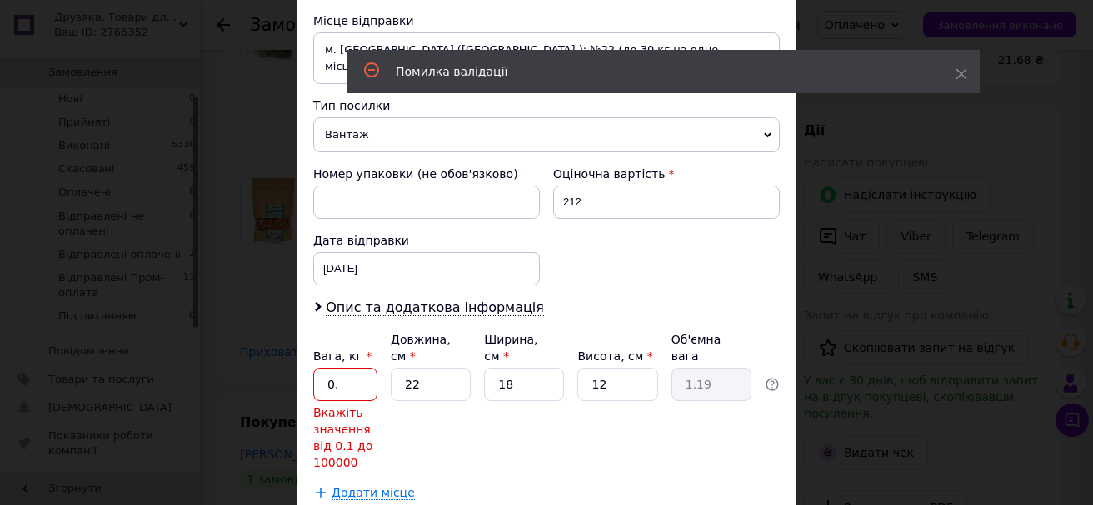
click at [349, 368] on input "0." at bounding box center [345, 384] width 64 height 33
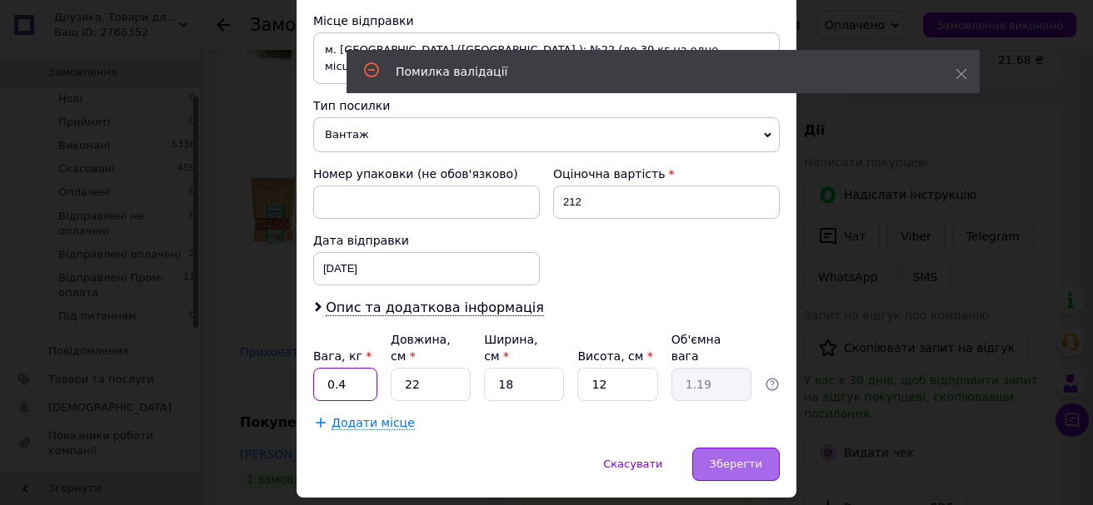
type input "0.4"
click at [748, 448] on div "Зберегти" at bounding box center [735, 464] width 87 height 33
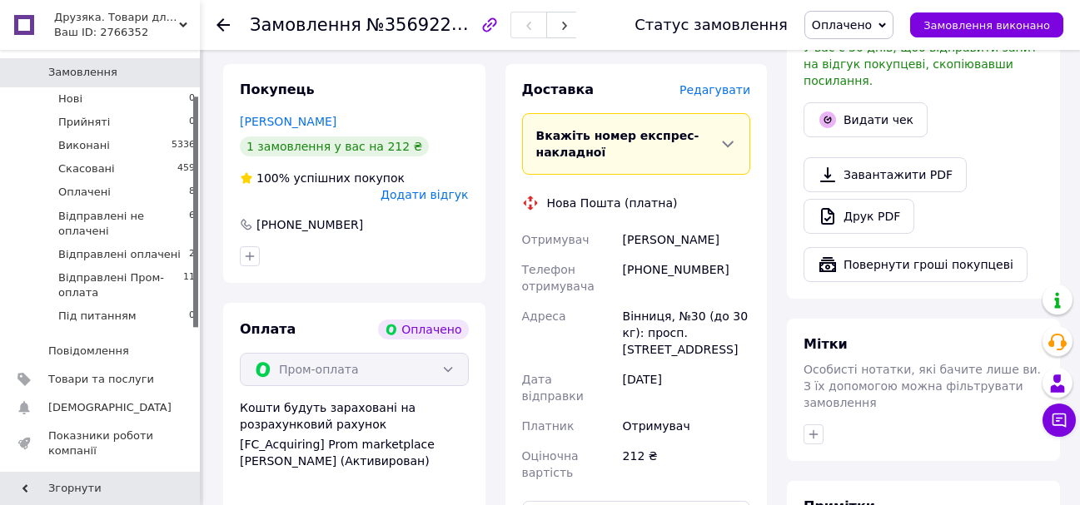
scroll to position [749, 0]
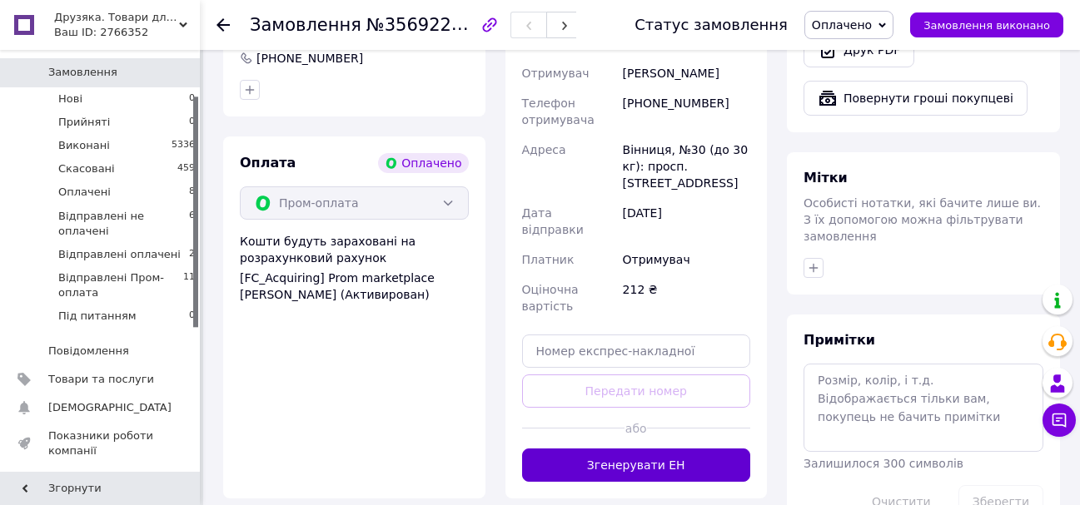
click at [670, 449] on button "Згенерувати ЕН" at bounding box center [636, 465] width 229 height 33
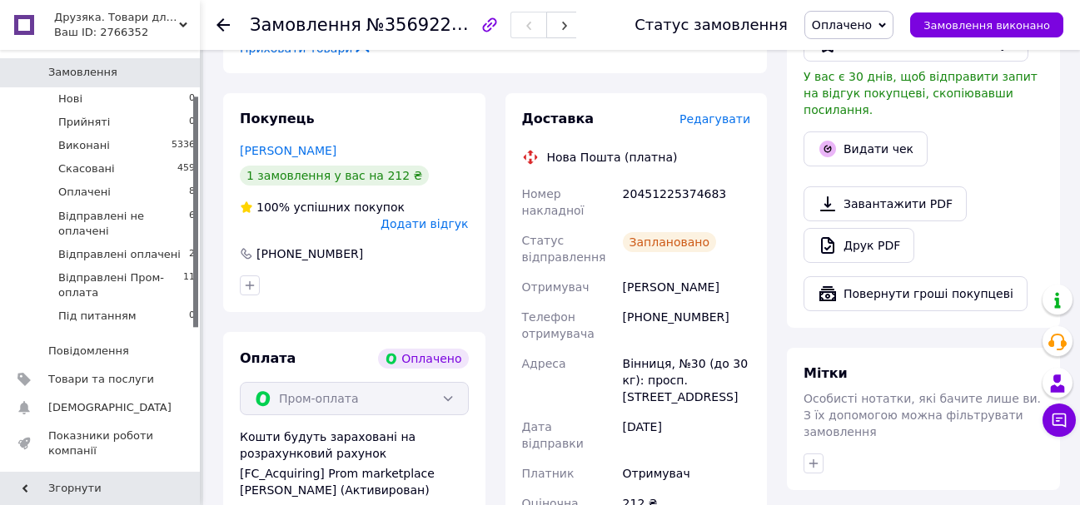
scroll to position [583, 0]
